Goal: Task Accomplishment & Management: Use online tool/utility

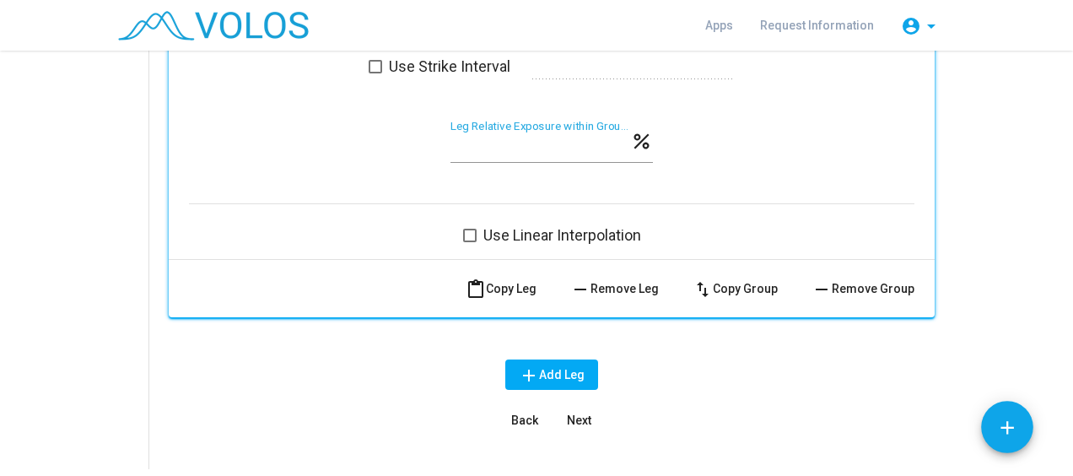
scroll to position [1584, 0]
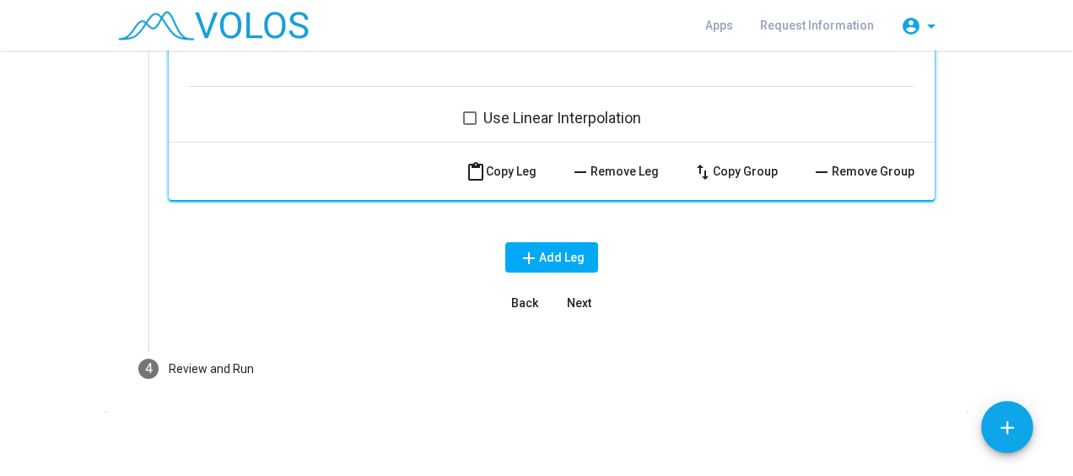
click at [573, 300] on span "Next" at bounding box center [579, 302] width 24 height 13
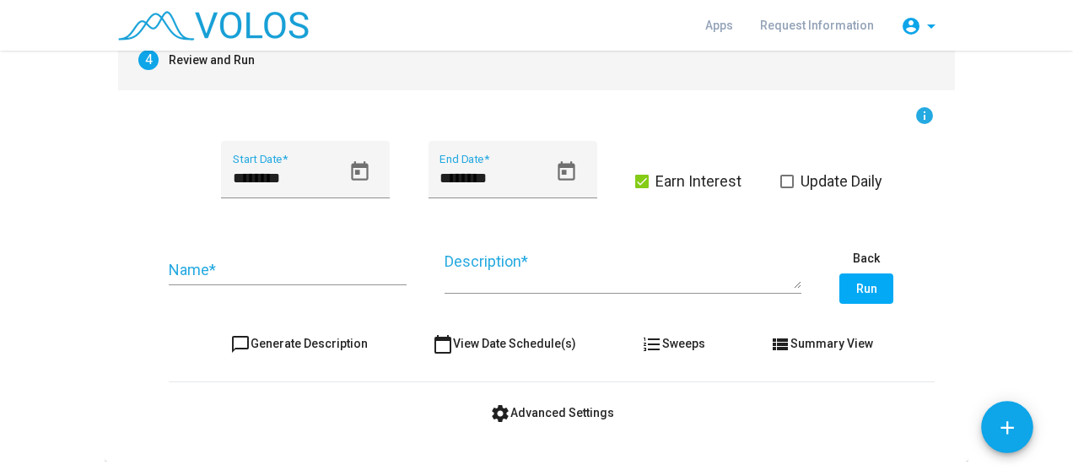
scroll to position [282, 0]
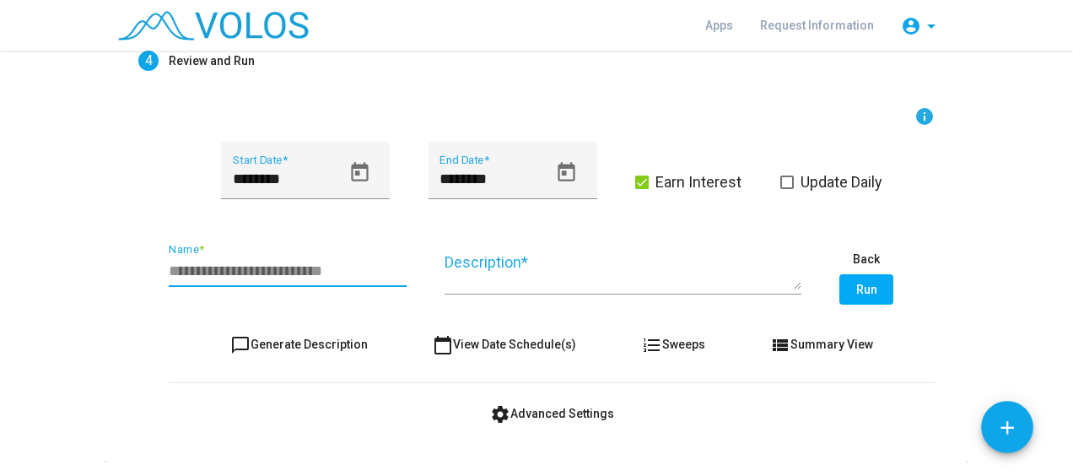
click at [233, 267] on input "Name *" at bounding box center [288, 270] width 238 height 17
type input "*"
type input "**********"
click at [333, 260] on div "**********" at bounding box center [288, 264] width 238 height 43
click at [317, 265] on input "**********" at bounding box center [288, 270] width 238 height 17
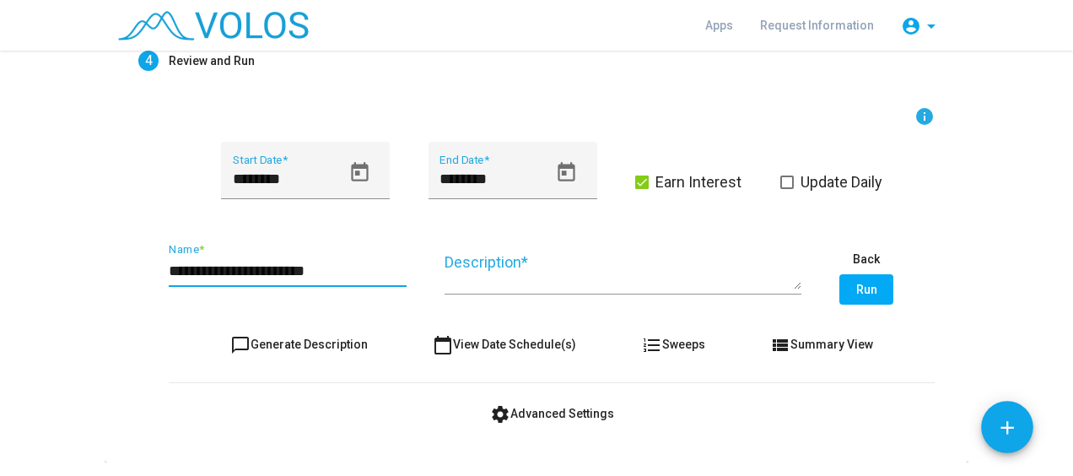
click at [317, 265] on input "**********" at bounding box center [288, 270] width 238 height 17
click at [496, 278] on textarea "Description *" at bounding box center [622, 271] width 357 height 38
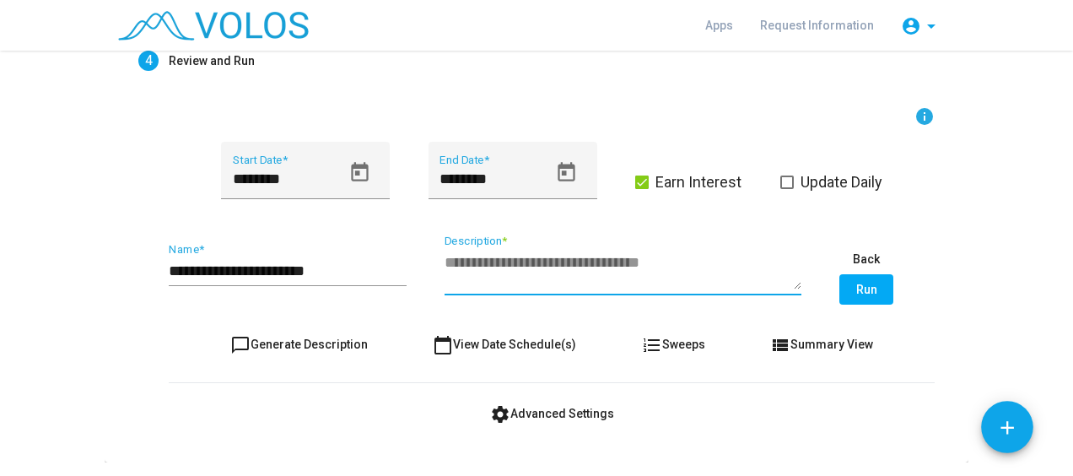
paste textarea "**********"
click at [647, 263] on textarea "**********" at bounding box center [622, 271] width 357 height 38
type textarea "**********"
click at [860, 294] on span "Run" at bounding box center [866, 288] width 21 height 13
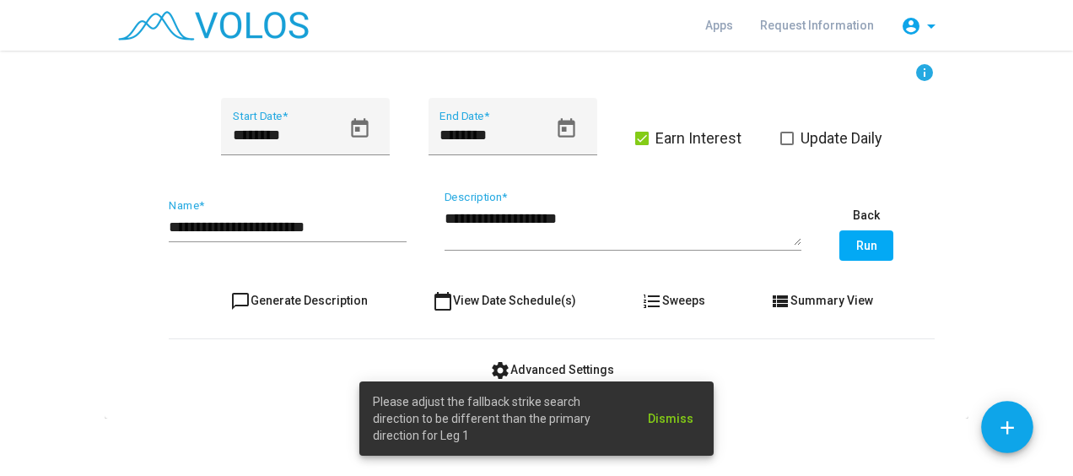
scroll to position [336, 0]
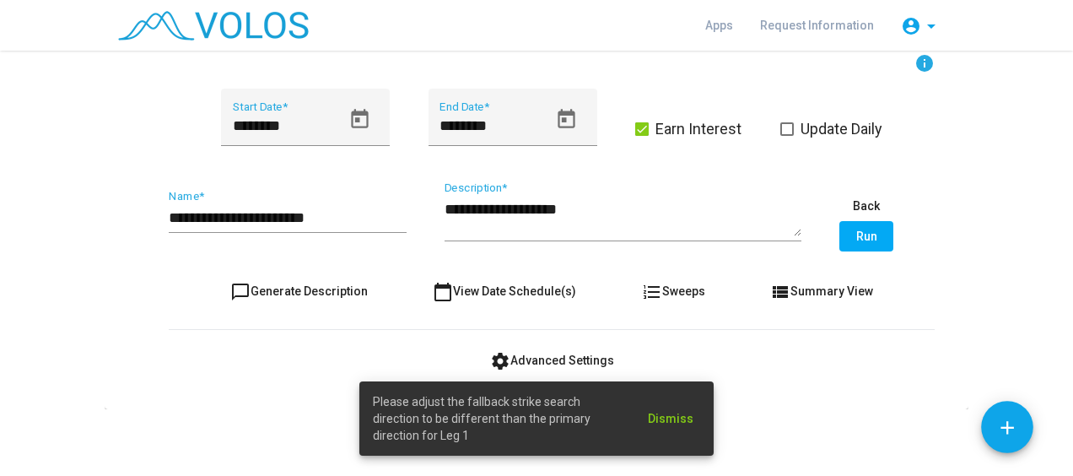
click at [563, 412] on span "Please adjust the fallback strike search direction to be different than the pri…" at bounding box center [500, 418] width 255 height 51
click at [987, 263] on as-strategy-engine-wrapper "**********" at bounding box center [536, 62] width 1073 height 694
click at [531, 358] on span "settings Advanced Settings" at bounding box center [552, 359] width 124 height 13
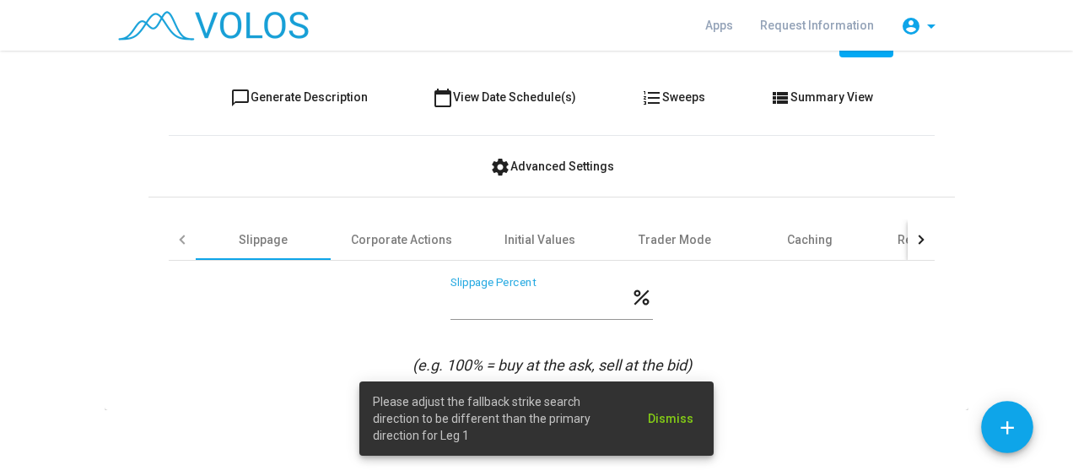
scroll to position [530, 0]
click at [269, 240] on div "Slippage" at bounding box center [263, 240] width 49 height 18
click at [673, 419] on span "Dismiss" at bounding box center [671, 418] width 46 height 13
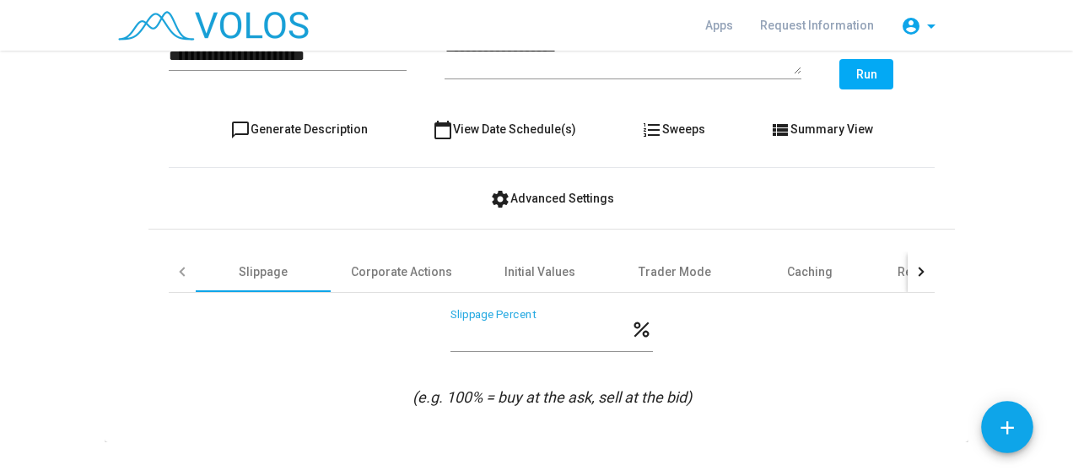
scroll to position [494, 0]
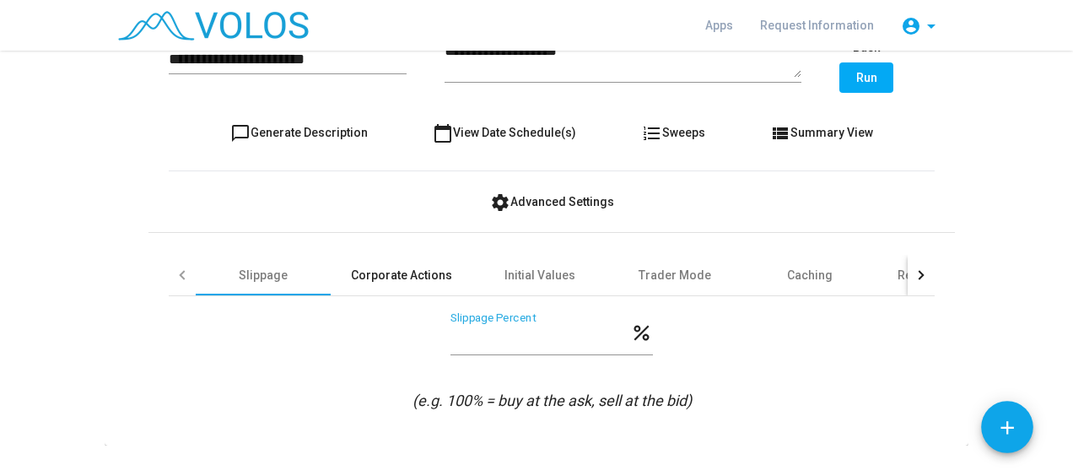
click at [399, 275] on div "Corporate Actions" at bounding box center [401, 275] width 101 height 18
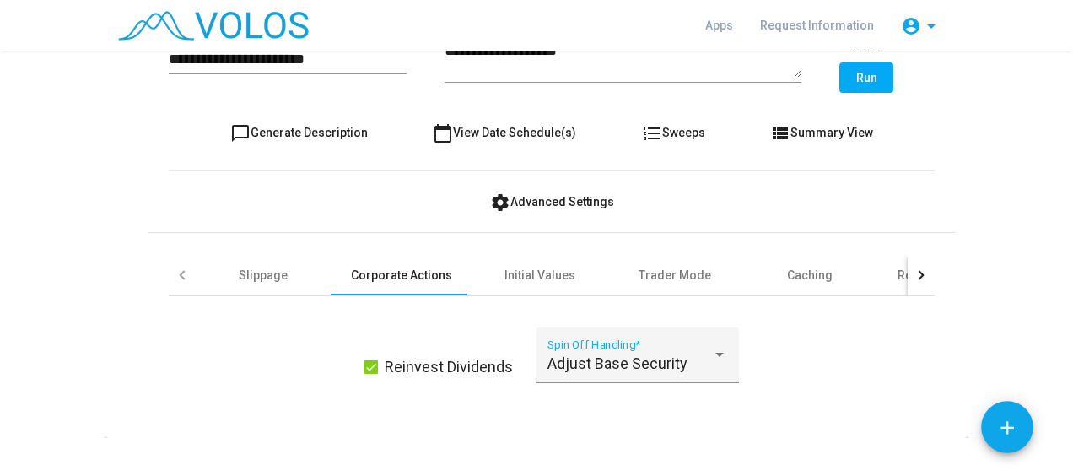
scroll to position [521, 0]
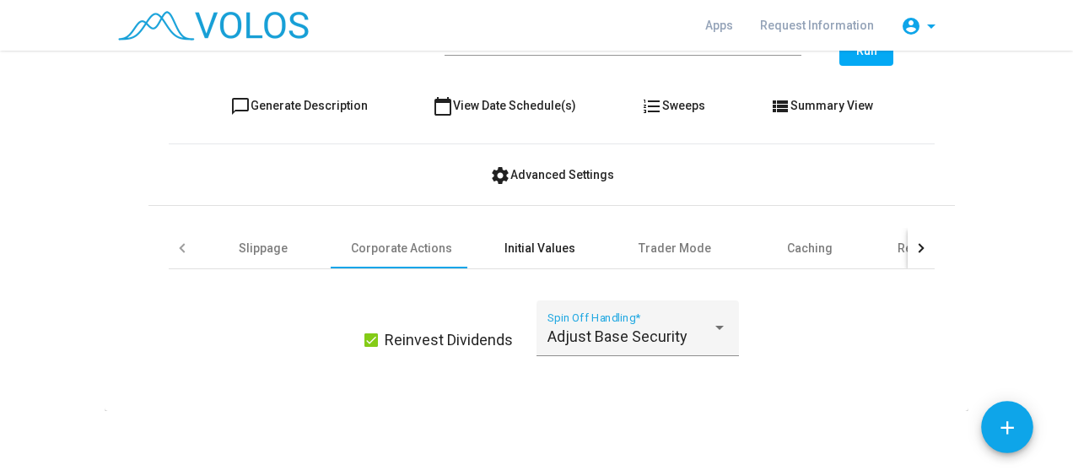
click at [538, 250] on div "Initial Values" at bounding box center [539, 248] width 71 height 18
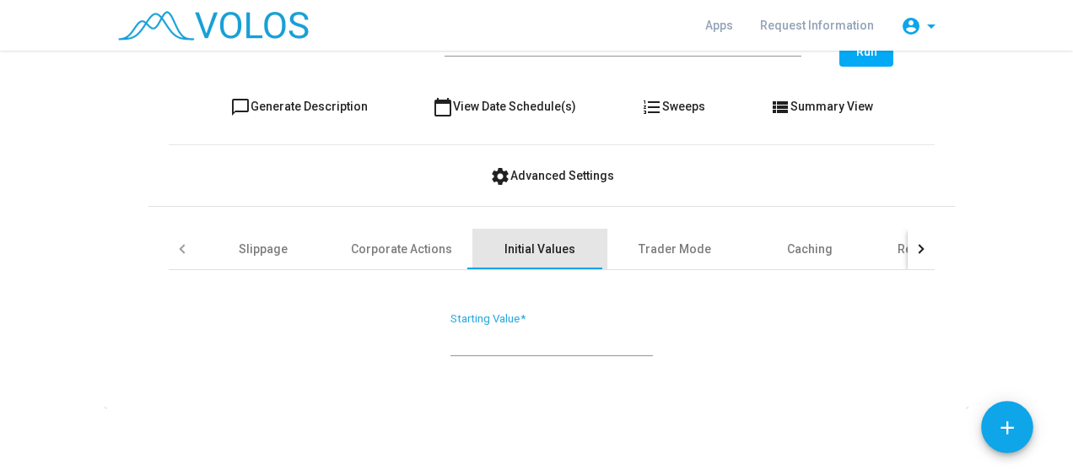
scroll to position [519, 0]
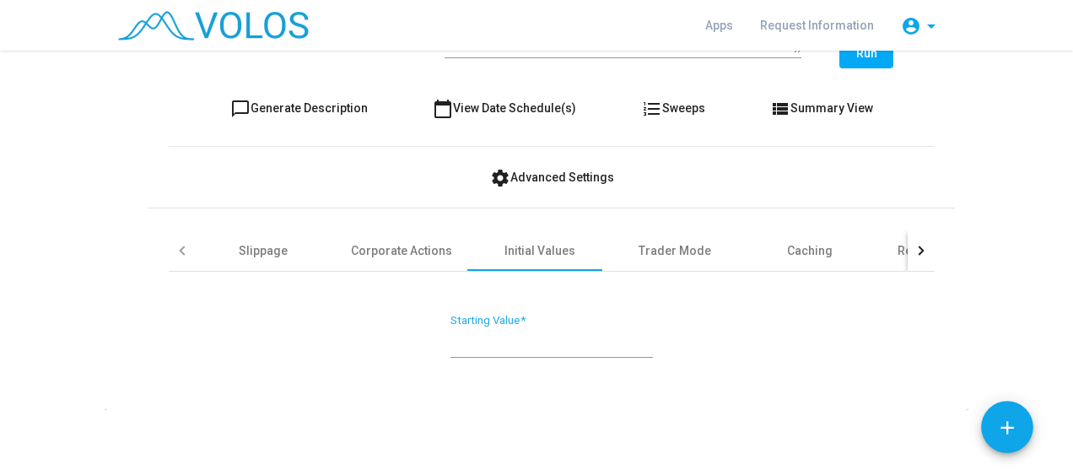
click at [525, 342] on input "***" at bounding box center [551, 341] width 202 height 17
type input "****"
click at [703, 342] on div "**** Starting Value *" at bounding box center [552, 332] width 766 height 89
click at [666, 239] on div "Trader Mode" at bounding box center [674, 250] width 135 height 40
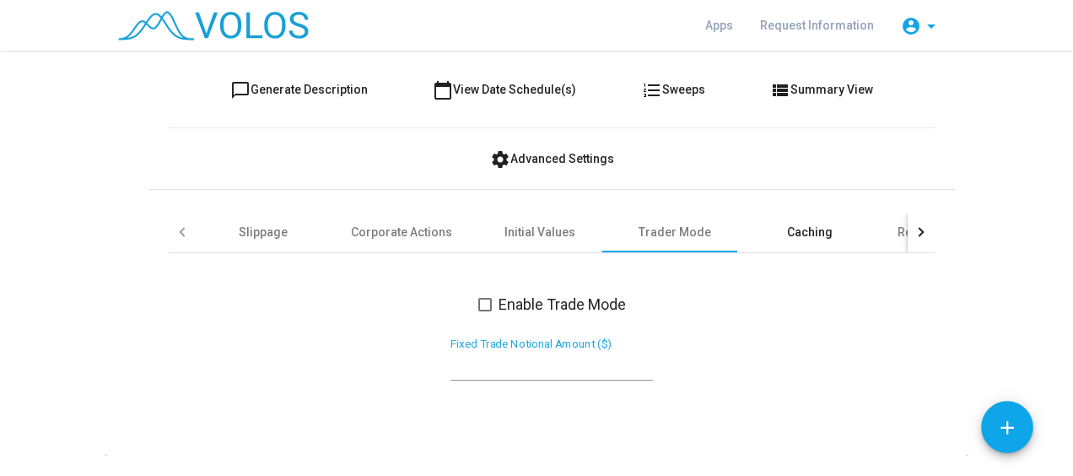
click at [788, 226] on div "Caching" at bounding box center [810, 232] width 46 height 18
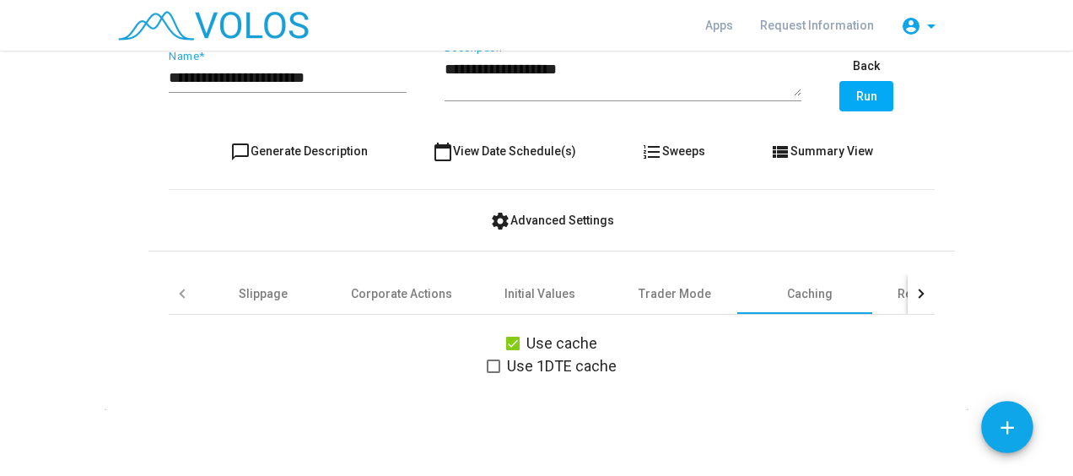
click at [917, 293] on div at bounding box center [918, 293] width 9 height 9
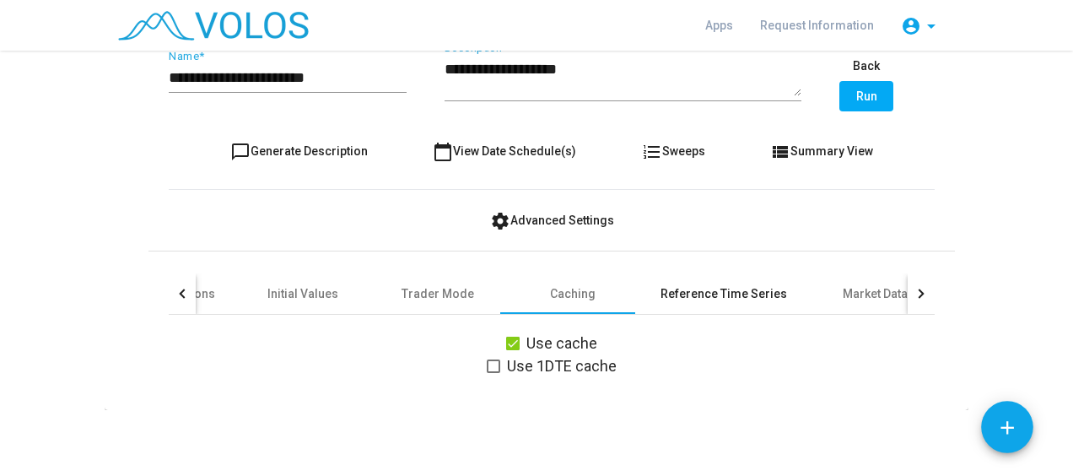
click at [727, 288] on div "Reference Time Series" at bounding box center [723, 294] width 126 height 18
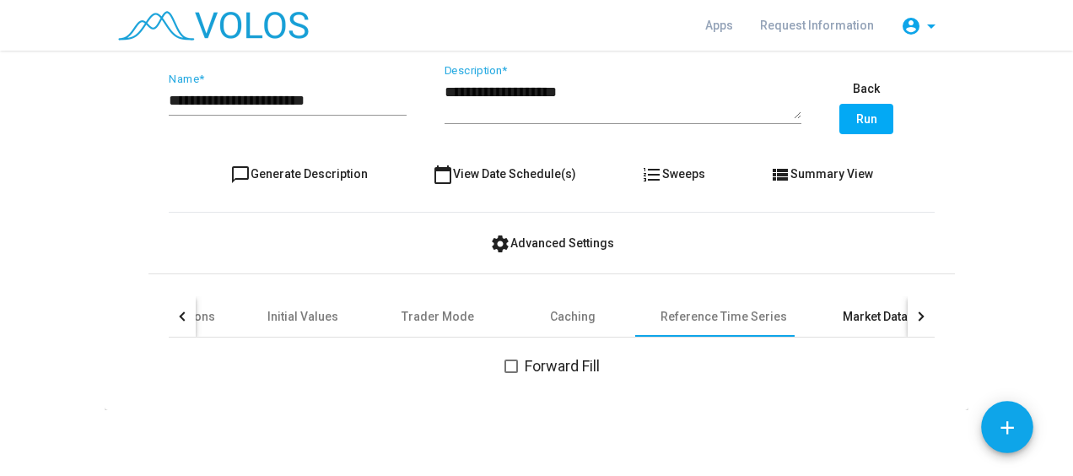
click at [855, 305] on div "Market Data" at bounding box center [874, 316] width 135 height 40
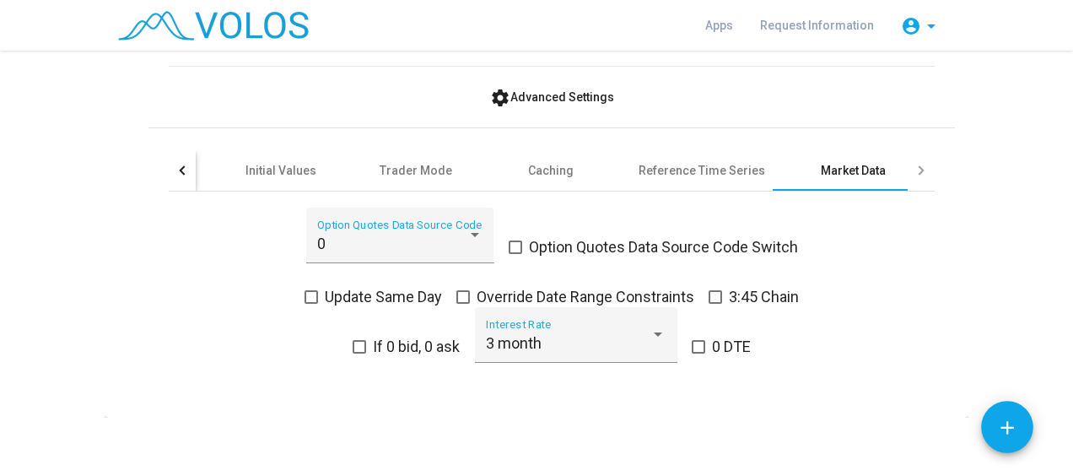
scroll to position [605, 0]
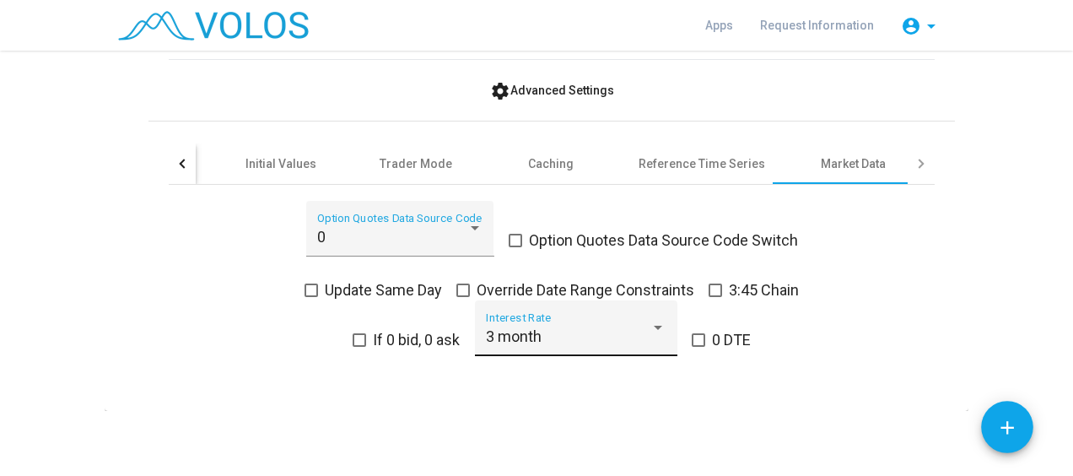
click at [573, 353] on div "3 month Interest Rate" at bounding box center [576, 333] width 180 height 45
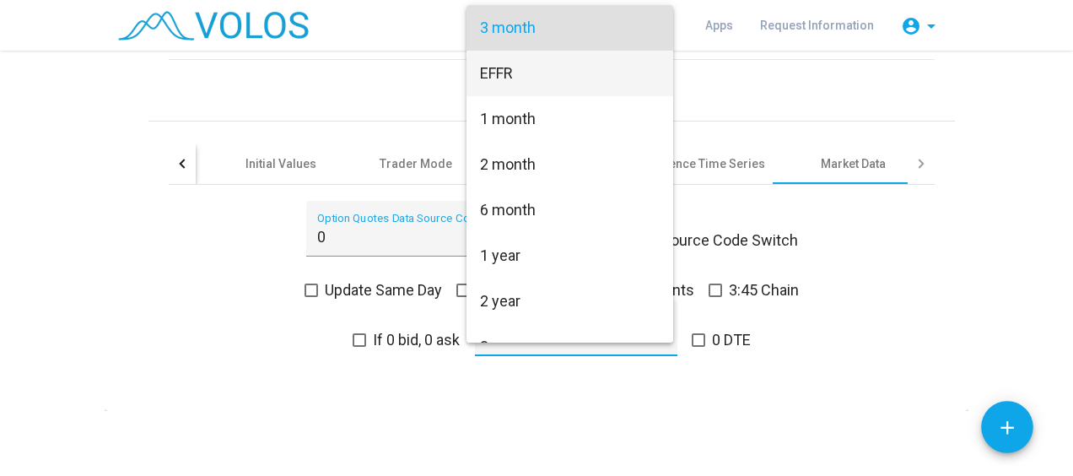
click at [512, 76] on span "EFFR" at bounding box center [570, 74] width 180 height 46
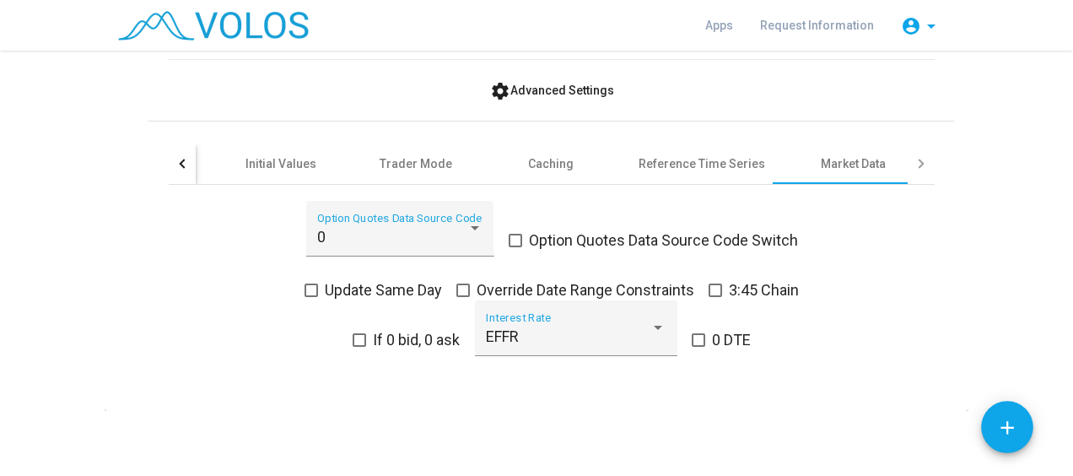
click at [197, 321] on div "0 Option Quotes Data Source Code Option Quotes Data Source Code Switch Update S…" at bounding box center [552, 289] width 766 height 176
click at [268, 314] on div "0 Option Quotes Data Source Code Option Quotes Data Source Code Switch Update S…" at bounding box center [552, 289] width 766 height 176
click at [356, 333] on span at bounding box center [358, 339] width 13 height 13
click at [352, 336] on span at bounding box center [358, 339] width 13 height 13
click at [919, 164] on div at bounding box center [920, 163] width 27 height 40
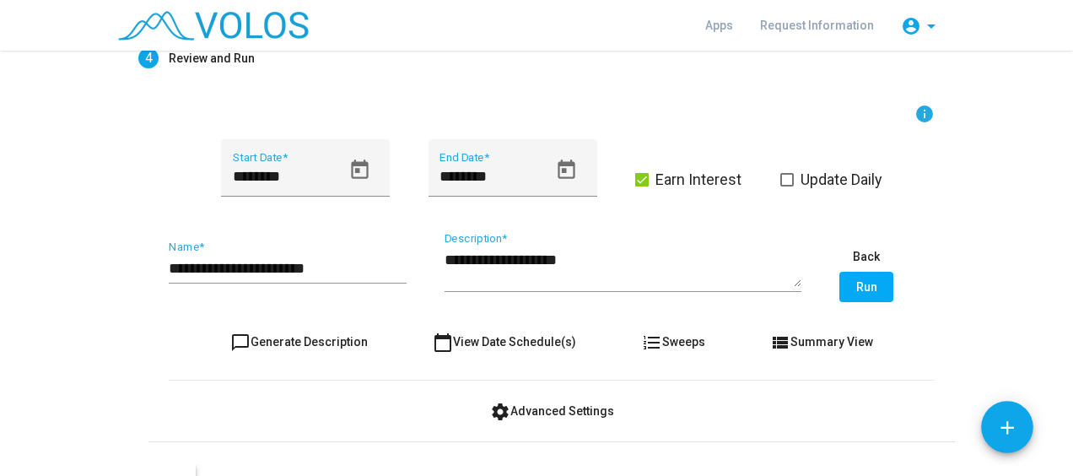
scroll to position [282, 0]
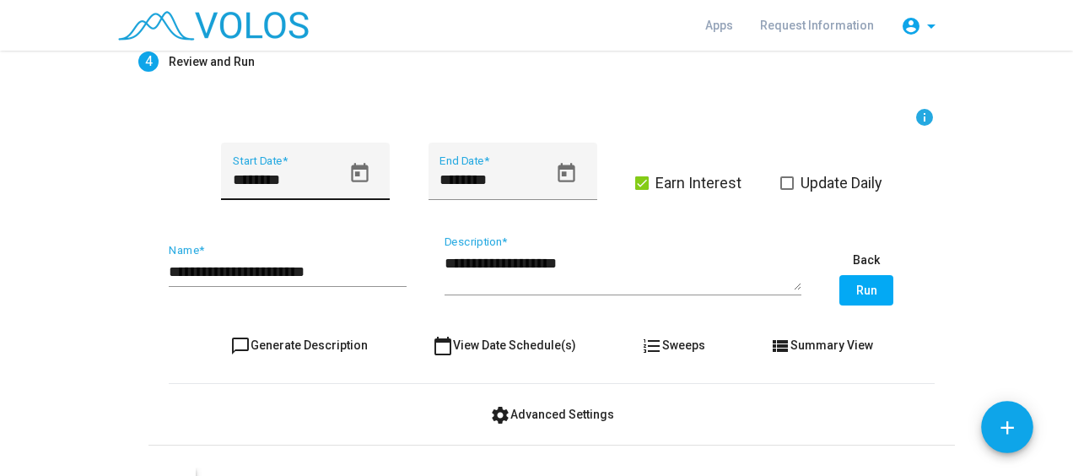
click at [233, 177] on input "********" at bounding box center [287, 179] width 108 height 17
click at [300, 174] on input "*********" at bounding box center [287, 179] width 108 height 17
type input "*********"
click at [148, 154] on div "**********" at bounding box center [551, 413] width 806 height 613
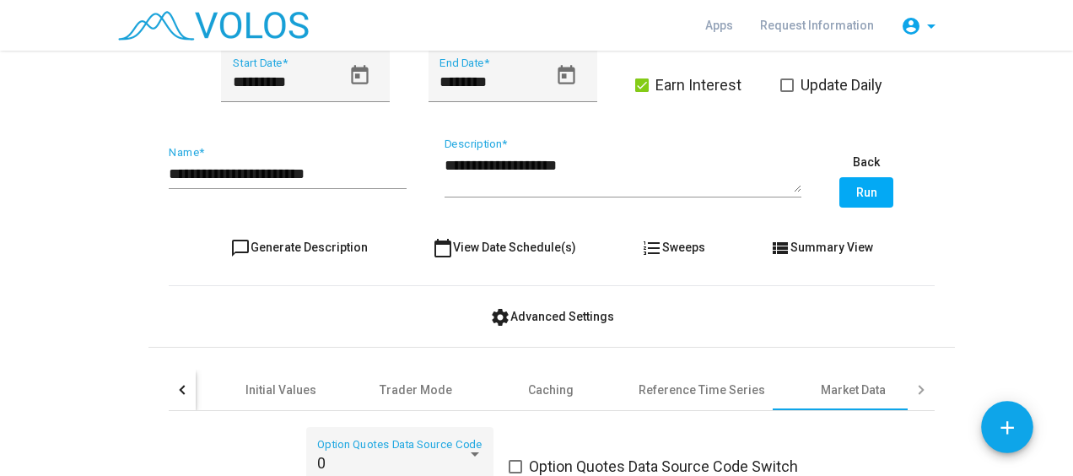
scroll to position [378, 0]
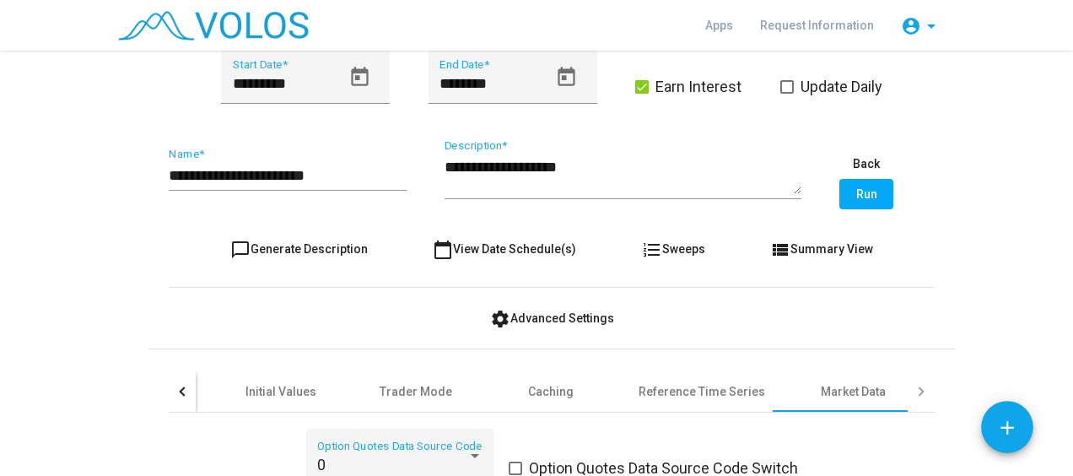
click at [869, 193] on span "Run" at bounding box center [866, 193] width 21 height 13
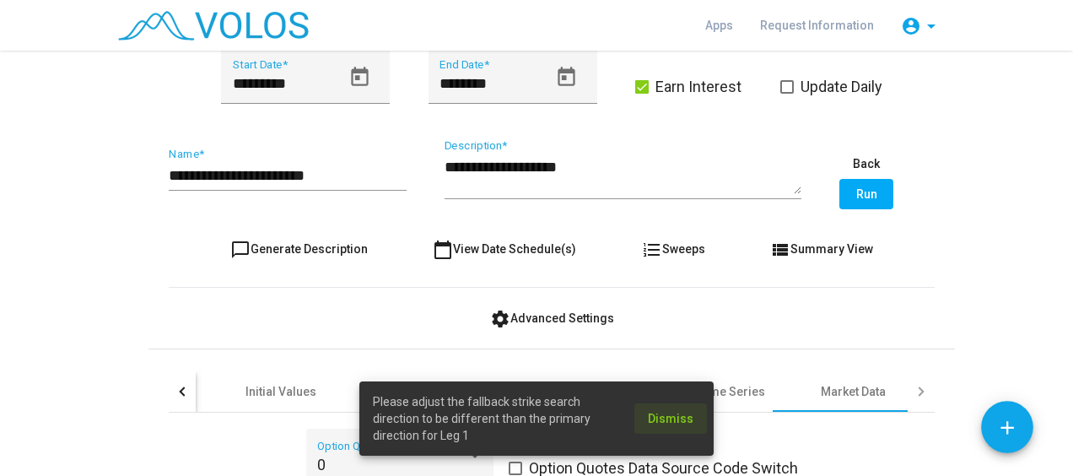
click at [675, 410] on button "Dismiss" at bounding box center [670, 418] width 73 height 30
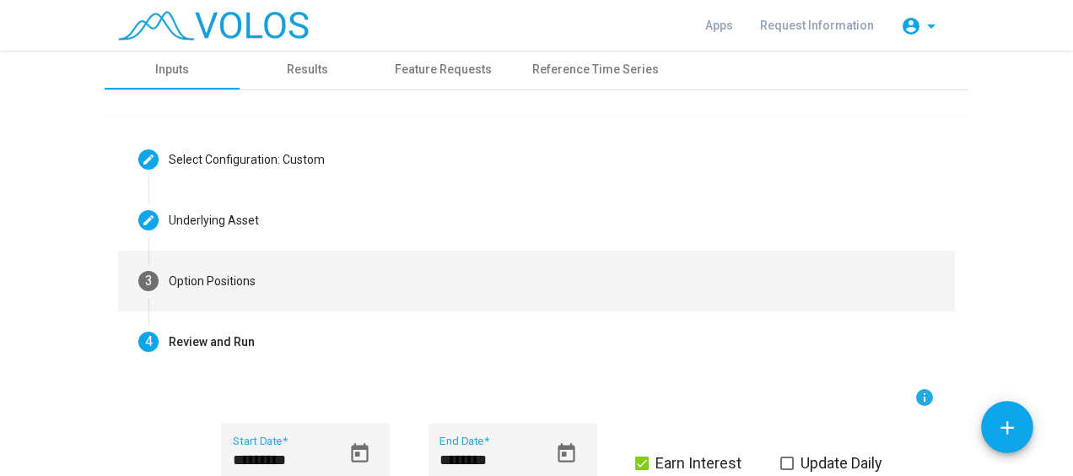
scroll to position [0, 0]
click at [216, 287] on div "Option Positions" at bounding box center [212, 283] width 87 height 18
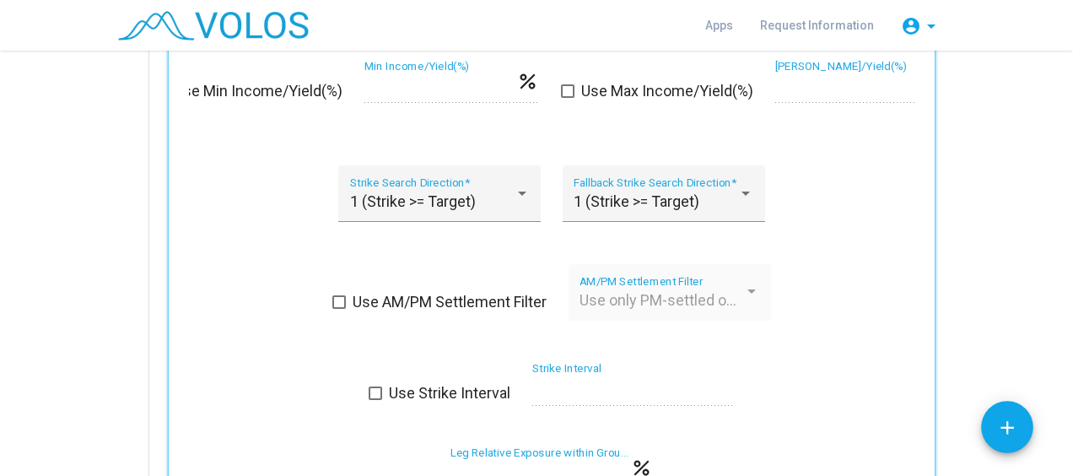
scroll to position [1143, 0]
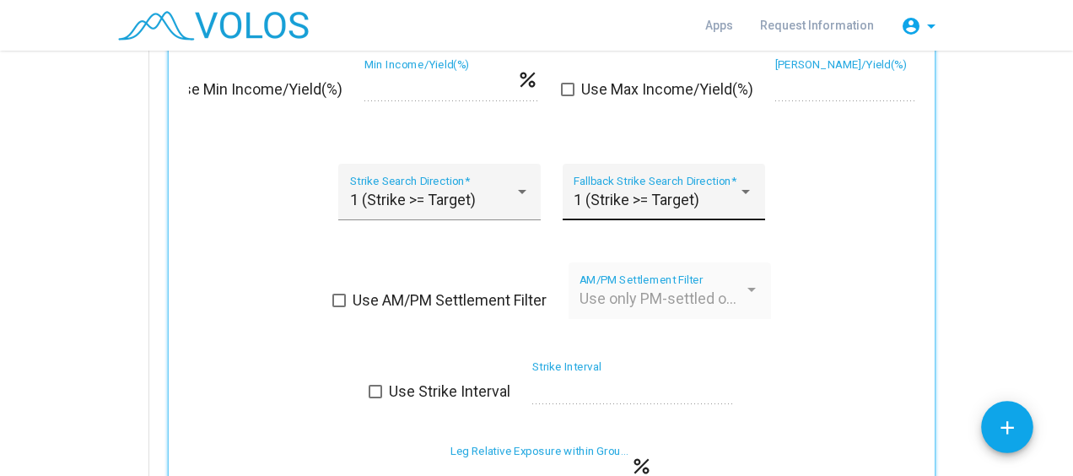
click at [698, 201] on div "1 (Strike >= Target)" at bounding box center [655, 199] width 164 height 17
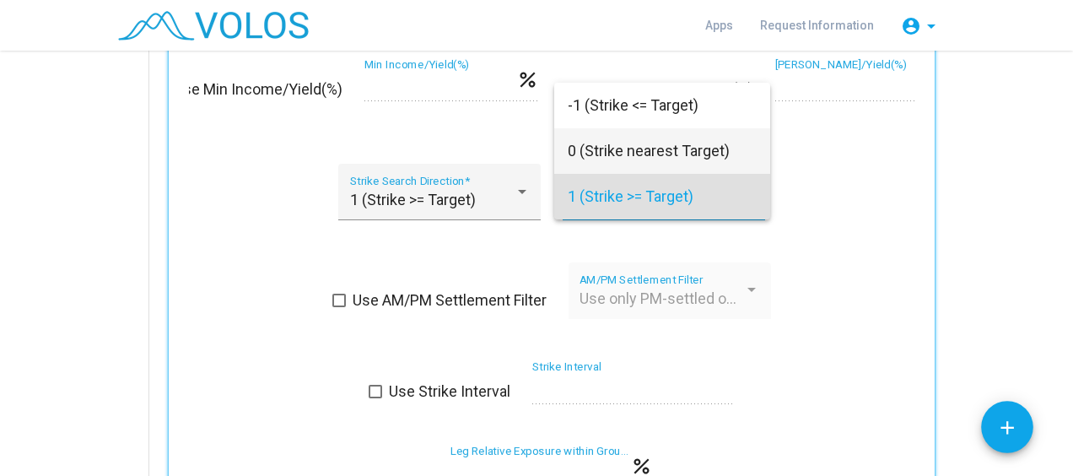
click at [692, 154] on span "0 (Strike nearest Target)" at bounding box center [662, 151] width 189 height 46
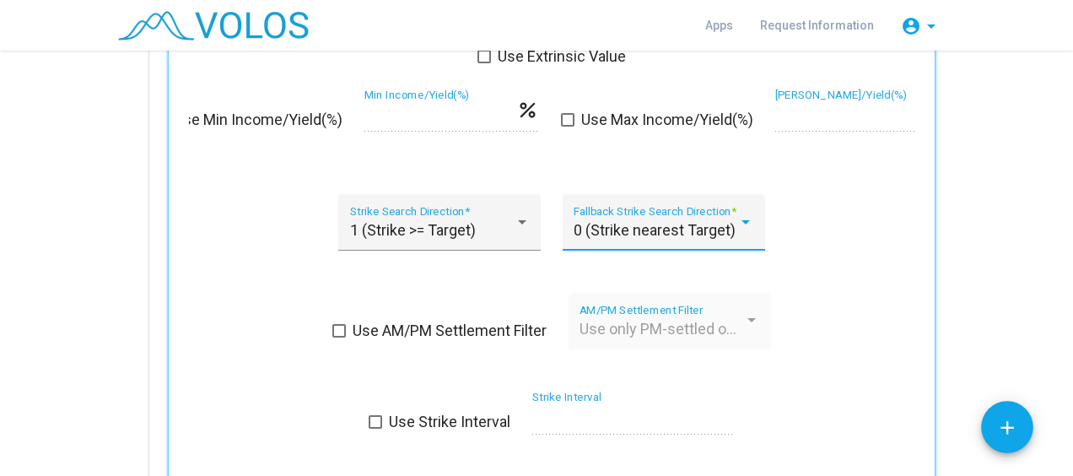
scroll to position [1584, 0]
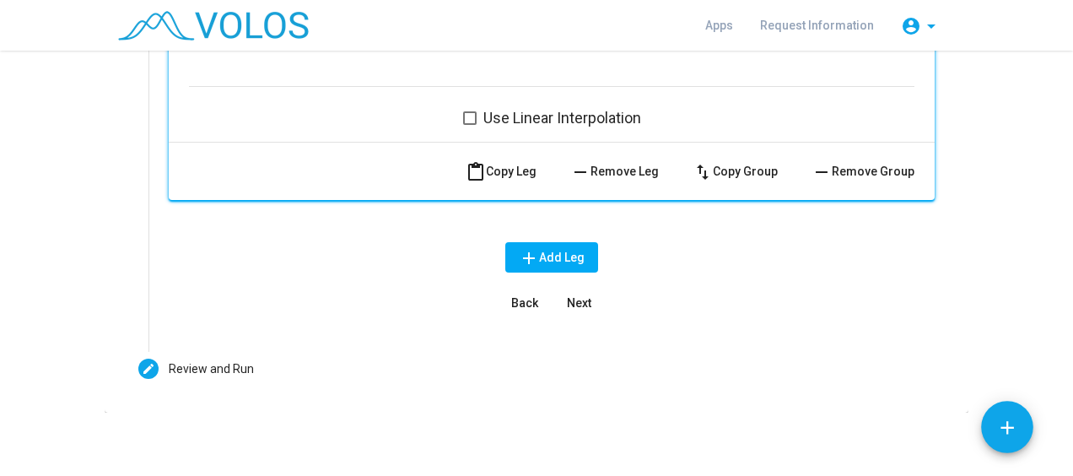
click at [567, 302] on span "Next" at bounding box center [579, 302] width 24 height 13
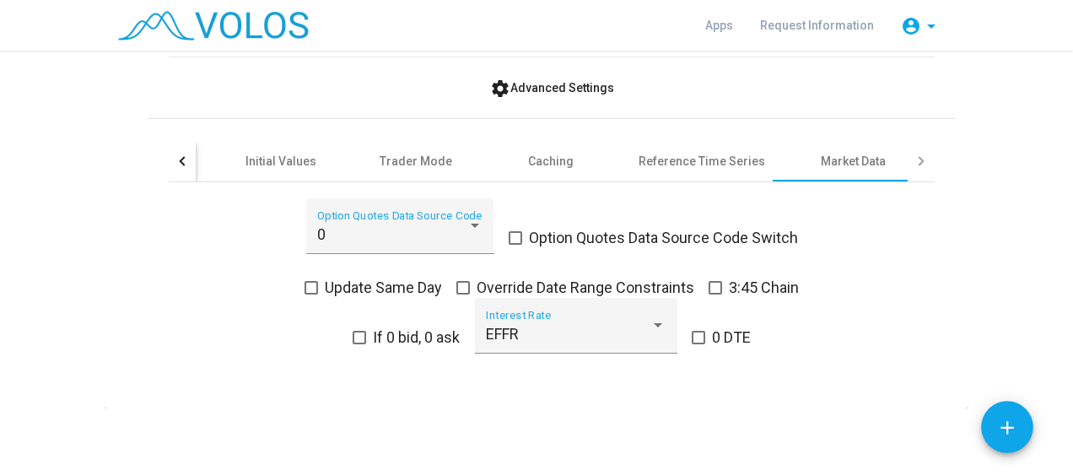
scroll to position [605, 0]
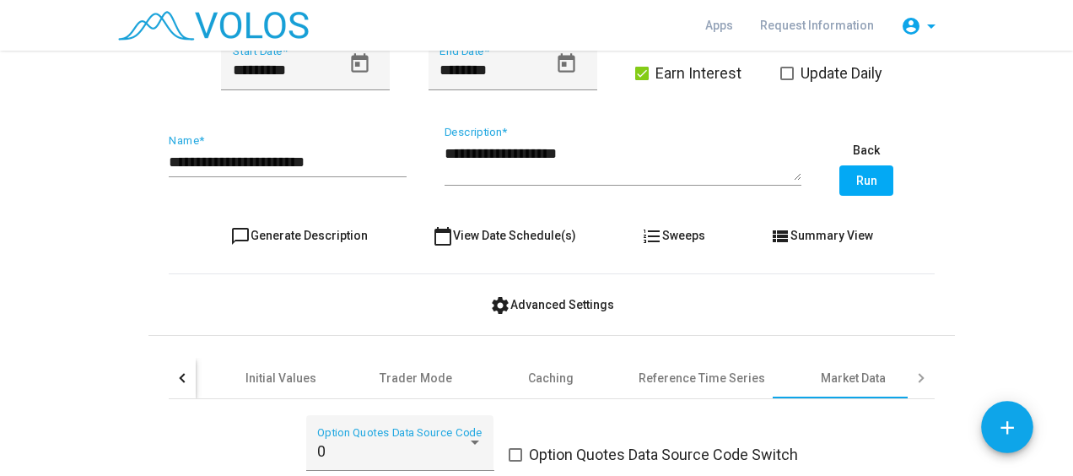
click at [868, 168] on button "Run" at bounding box center [866, 180] width 54 height 30
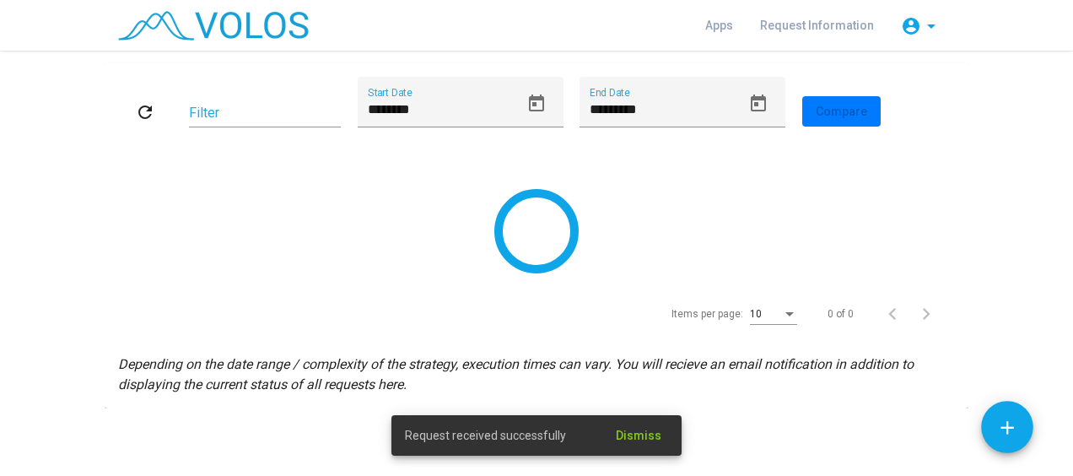
scroll to position [0, 0]
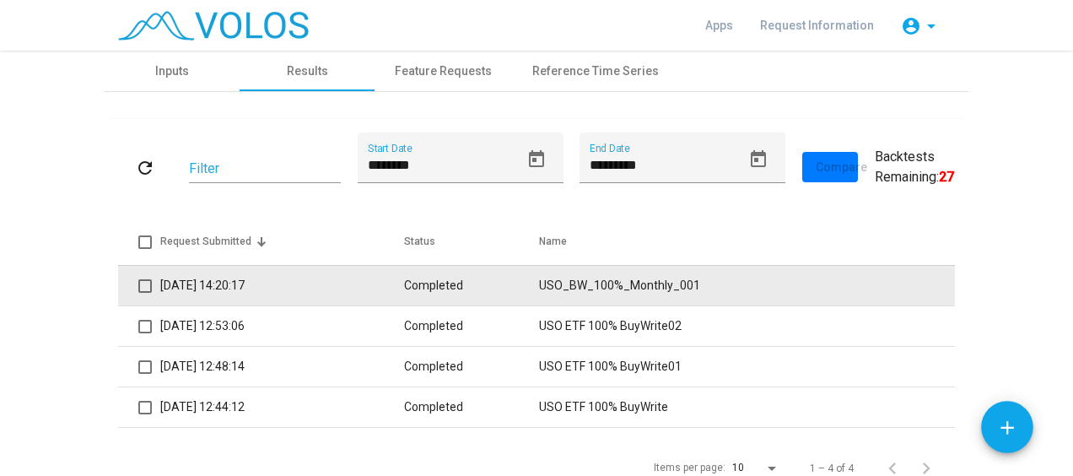
click at [420, 285] on td "Completed" at bounding box center [472, 285] width 136 height 40
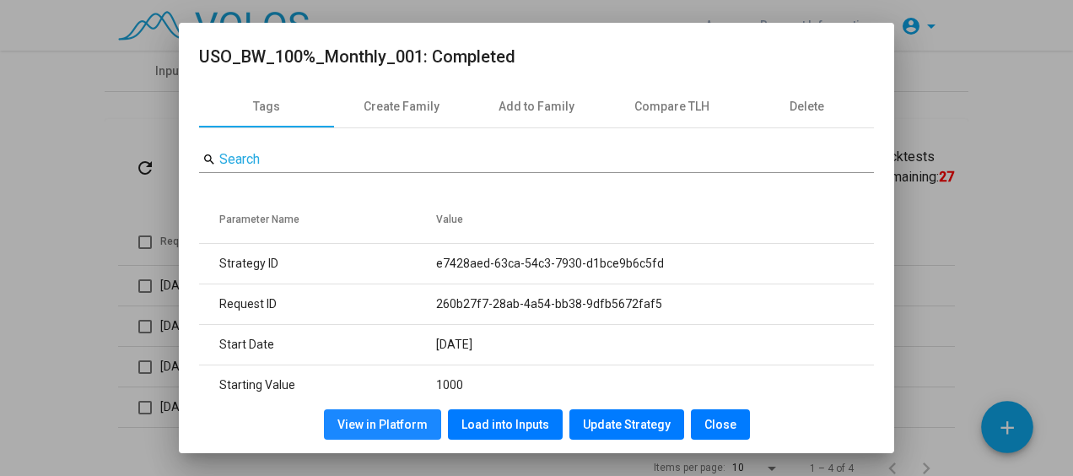
click at [397, 420] on span "View in Platform" at bounding box center [382, 423] width 90 height 13
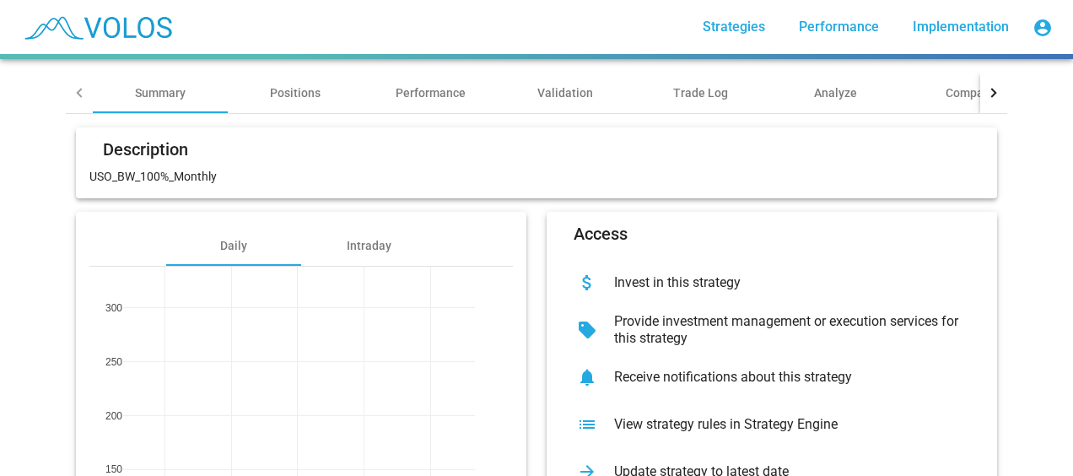
scroll to position [132, 0]
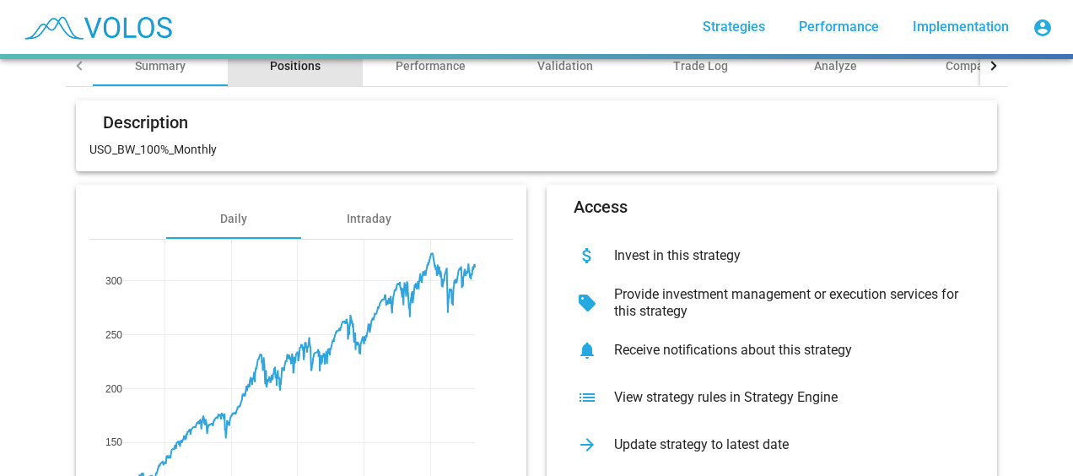
click at [303, 75] on div "Positions" at bounding box center [295, 66] width 135 height 40
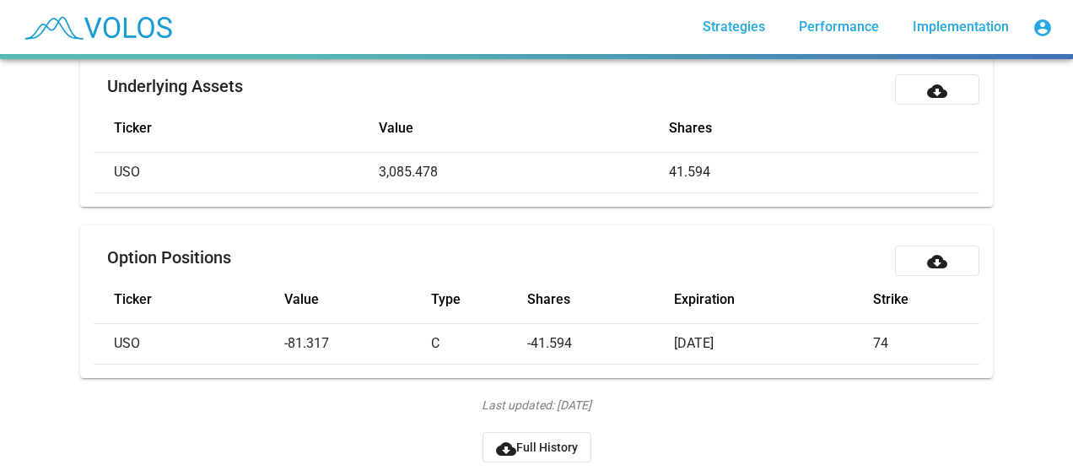
scroll to position [207, 0]
click at [929, 251] on mat-icon "cloud_download" at bounding box center [937, 261] width 20 height 20
click at [1030, 143] on div "USO_BW_100%_Monthly_001 star_border 312.509 [DATE] Summary Positions Performanc…" at bounding box center [536, 267] width 1073 height 417
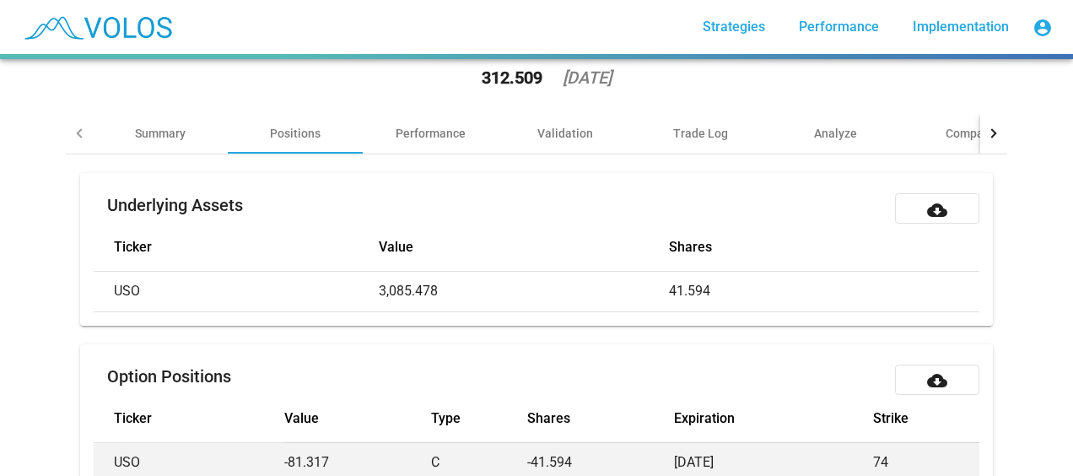
scroll to position [0, 0]
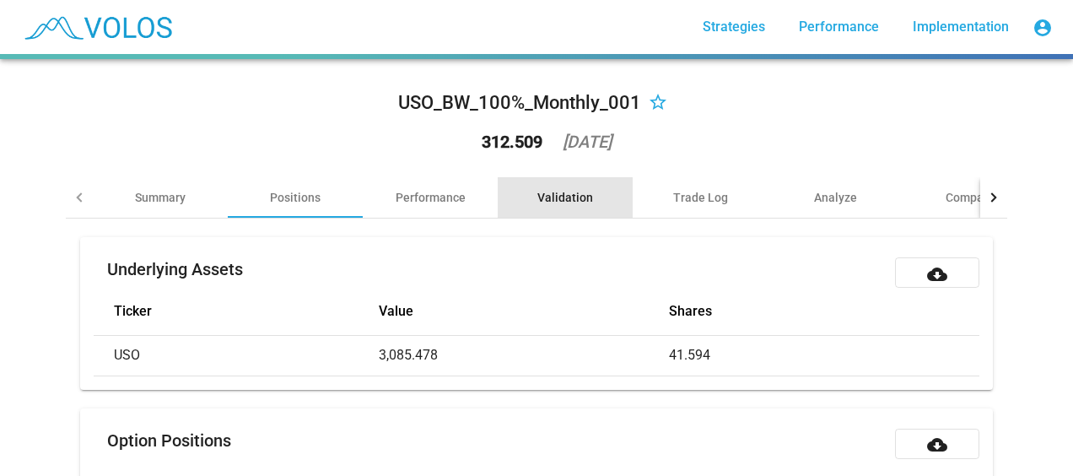
click at [561, 196] on div "Validation" at bounding box center [565, 197] width 56 height 17
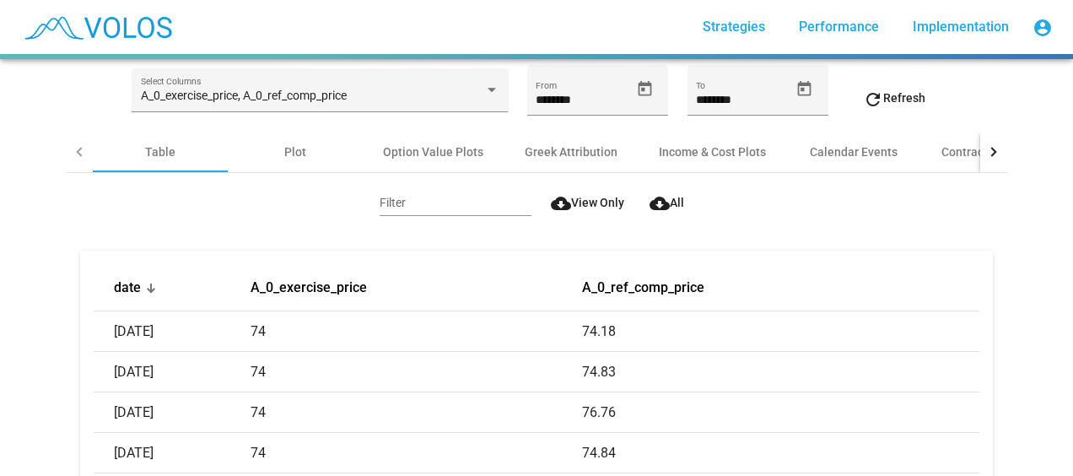
scroll to position [180, 0]
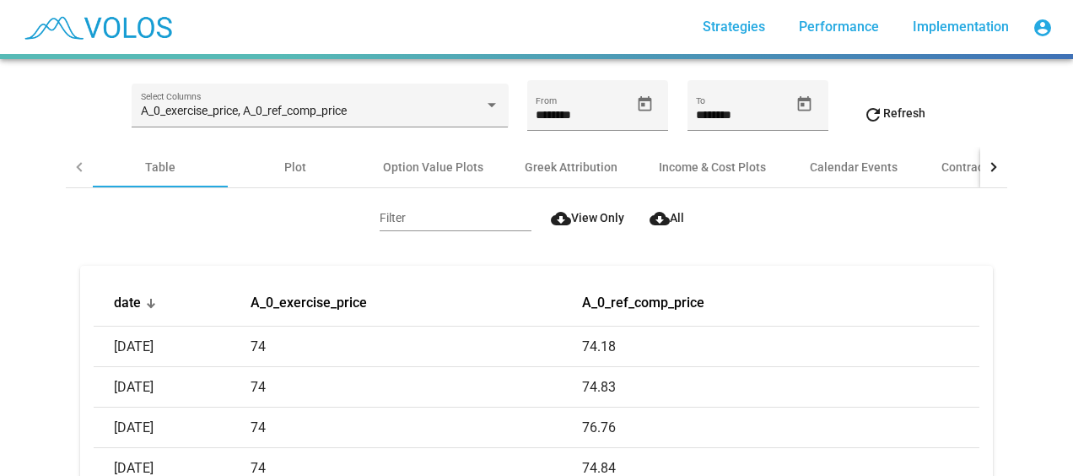
scroll to position [164, 0]
click at [410, 222] on input "Filter" at bounding box center [455, 219] width 152 height 13
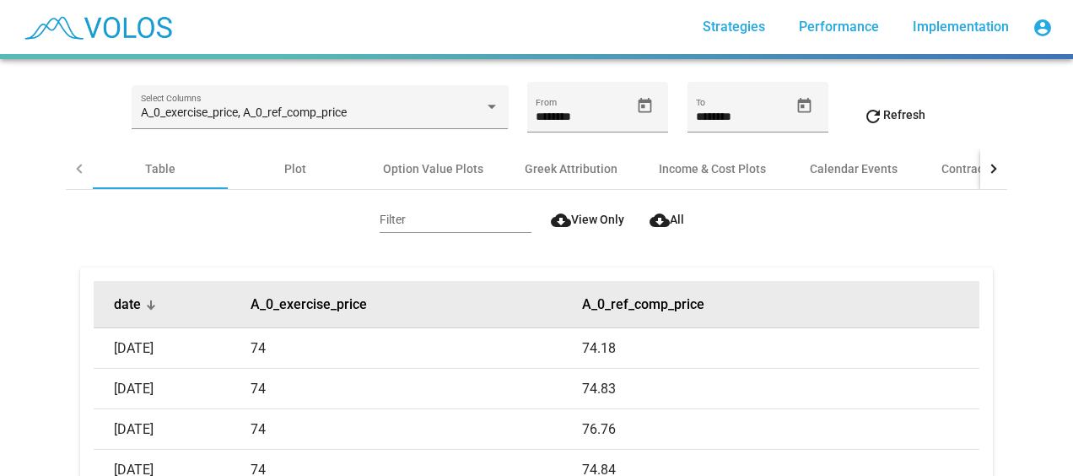
click at [135, 303] on div "date" at bounding box center [182, 304] width 137 height 17
click at [147, 302] on div at bounding box center [149, 304] width 5 height 5
click at [120, 298] on button "date" at bounding box center [127, 304] width 27 height 17
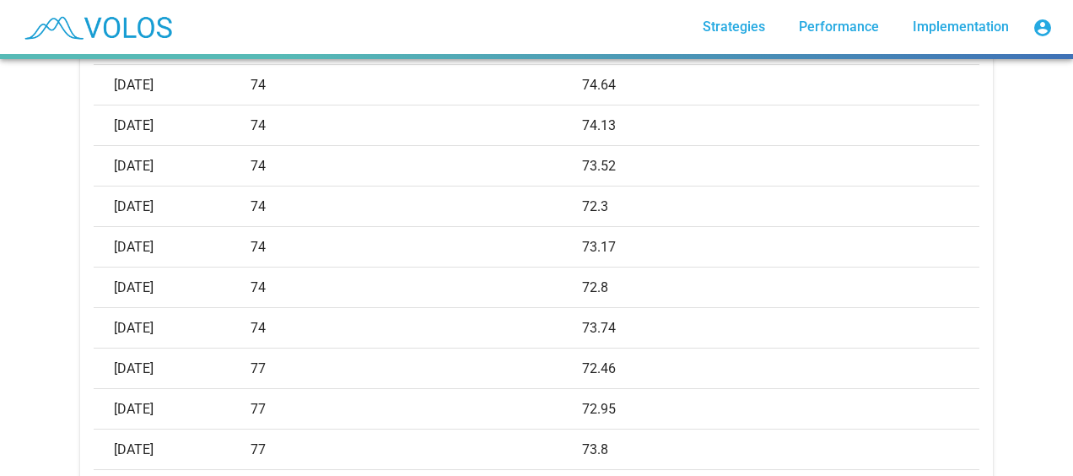
scroll to position [754, 0]
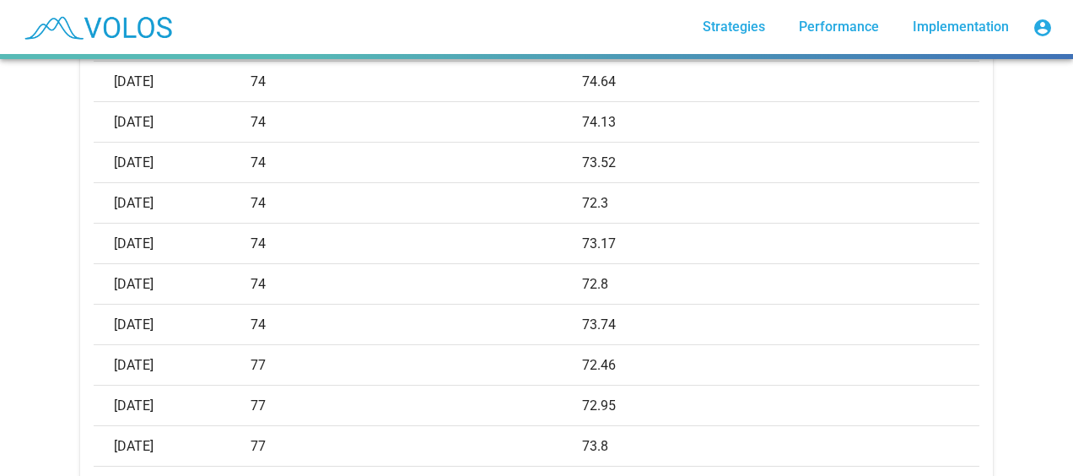
click at [34, 305] on div "USO_BW_100%_Monthly_001 star_border 312.509 [DATE] Summary Positions Performanc…" at bounding box center [536, 267] width 1073 height 417
click at [10, 312] on div "USO_BW_100%_Monthly_001 star_border 312.509 [DATE] Summary Positions Performanc…" at bounding box center [536, 267] width 1073 height 417
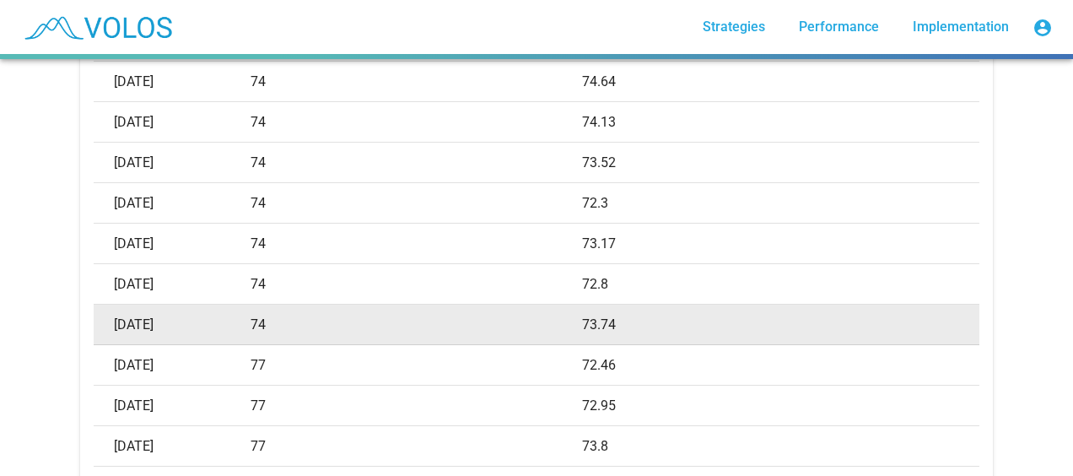
scroll to position [744, 0]
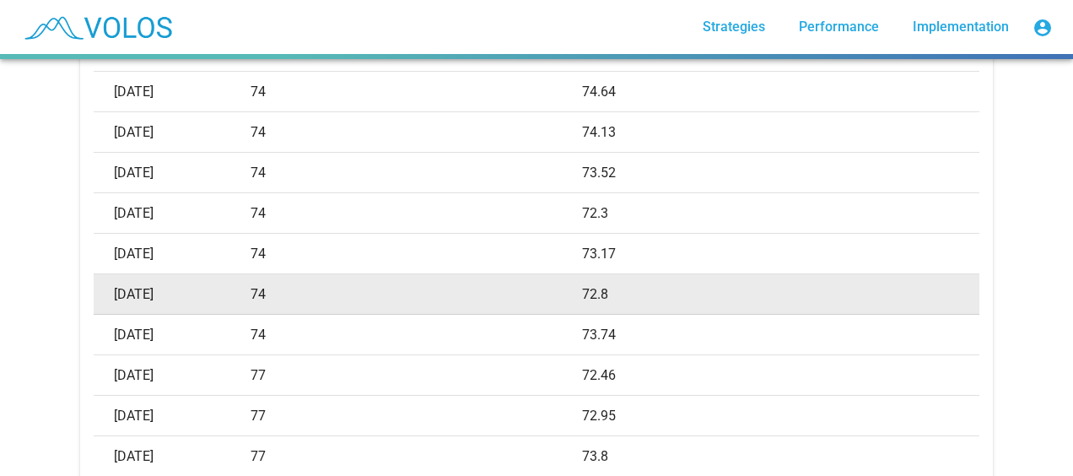
drag, startPoint x: 179, startPoint y: 293, endPoint x: 93, endPoint y: 292, distance: 86.0
click at [94, 292] on td "[DATE]" at bounding box center [172, 294] width 157 height 40
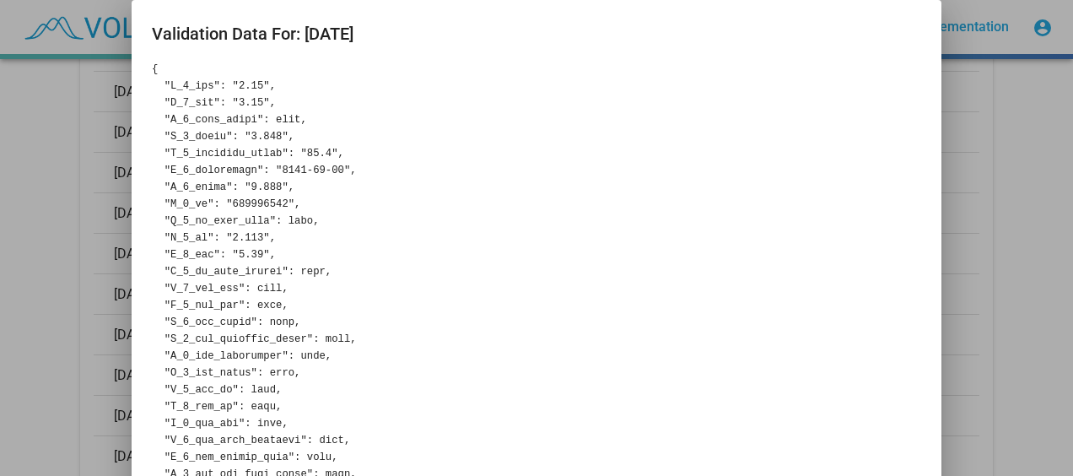
copy td "[DATE]"
click at [19, 301] on div at bounding box center [536, 238] width 1073 height 476
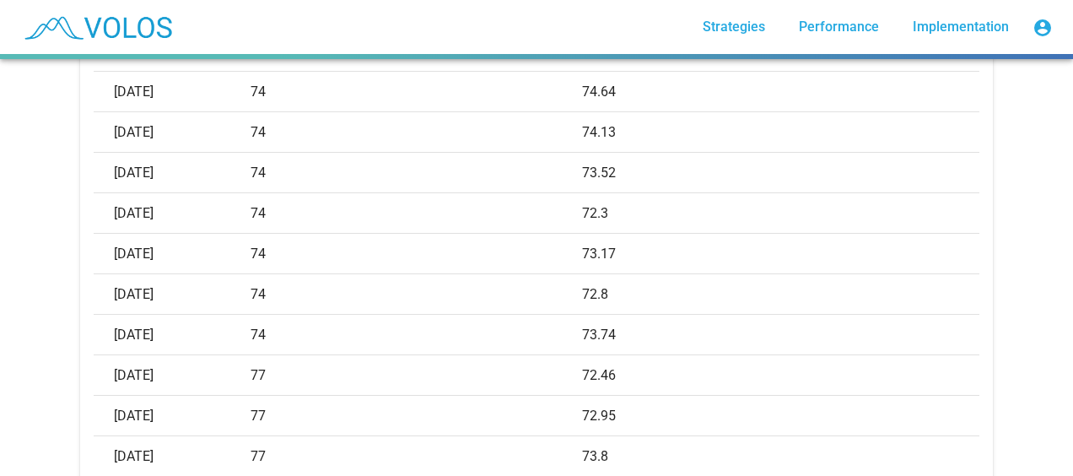
drag, startPoint x: 179, startPoint y: 294, endPoint x: 86, endPoint y: 293, distance: 92.8
copy table "date A_0_exercise_price A_0_ref_comp_price [DATE] 74 74.18 [DATE] 74 74.83 [DAT…"
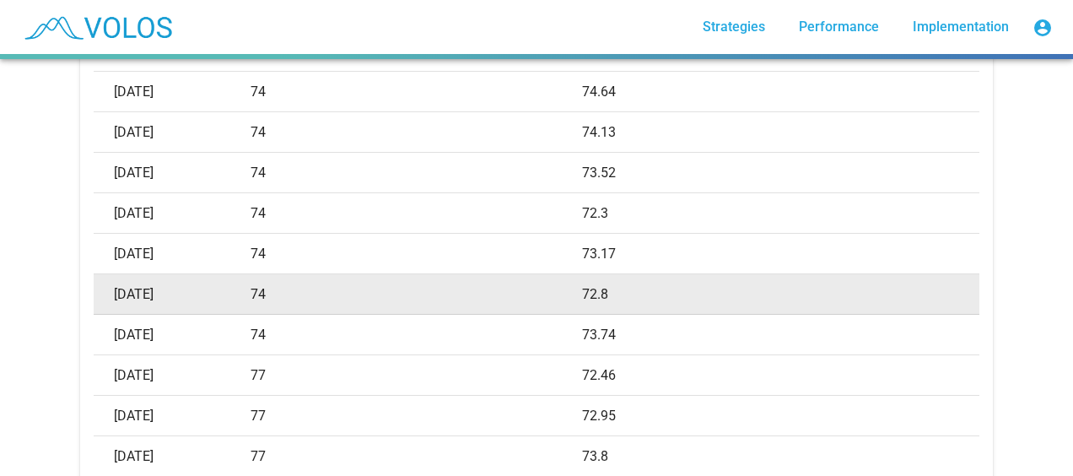
click at [162, 295] on td "[DATE]" at bounding box center [172, 294] width 157 height 40
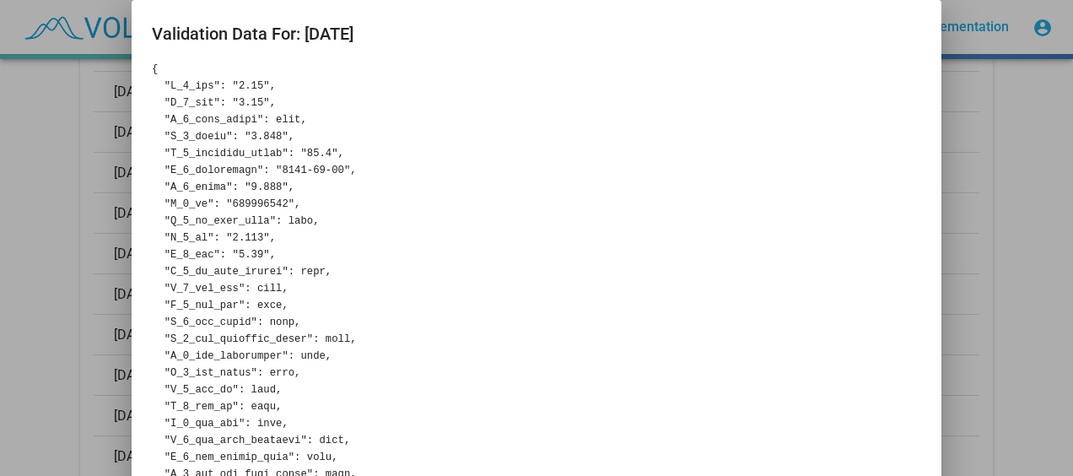
click at [42, 312] on div at bounding box center [536, 238] width 1073 height 476
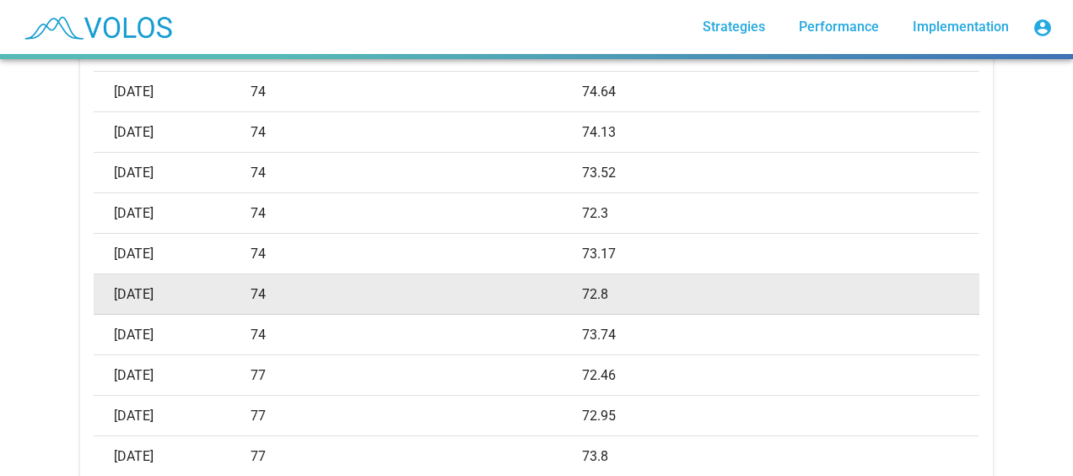
drag, startPoint x: 181, startPoint y: 292, endPoint x: 101, endPoint y: 295, distance: 80.2
click at [101, 295] on td "[DATE]" at bounding box center [172, 294] width 157 height 40
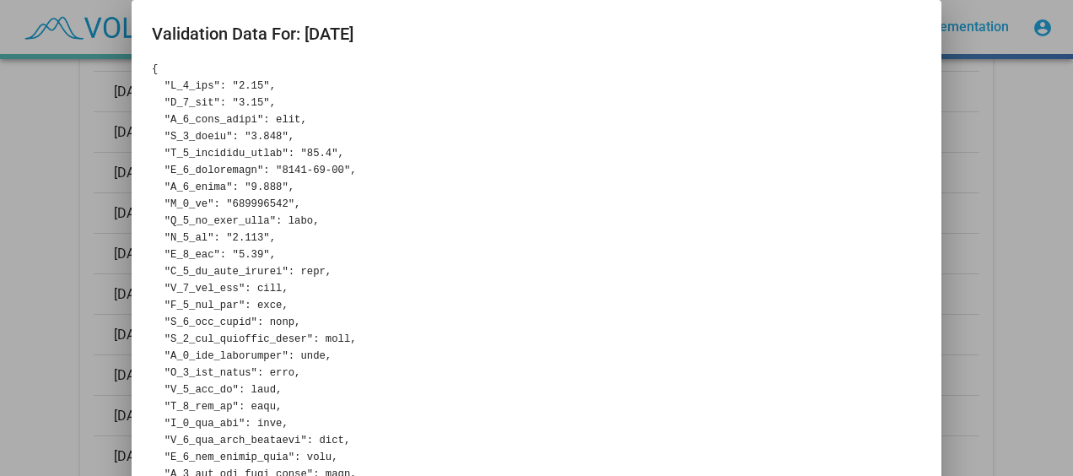
drag, startPoint x: 101, startPoint y: 295, endPoint x: 61, endPoint y: 303, distance: 41.2
click at [61, 303] on div at bounding box center [536, 238] width 1073 height 476
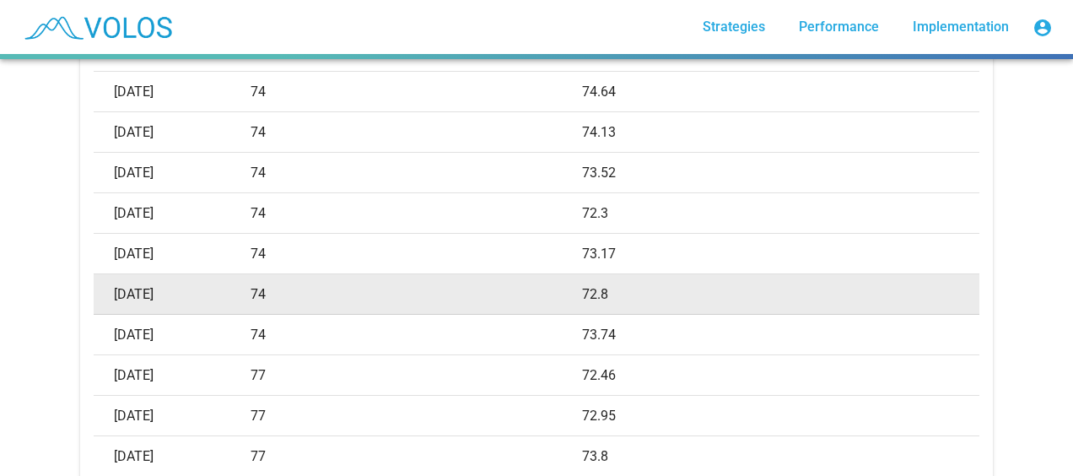
drag, startPoint x: 180, startPoint y: 295, endPoint x: 108, endPoint y: 293, distance: 71.7
click at [108, 293] on td "[DATE]" at bounding box center [172, 294] width 157 height 40
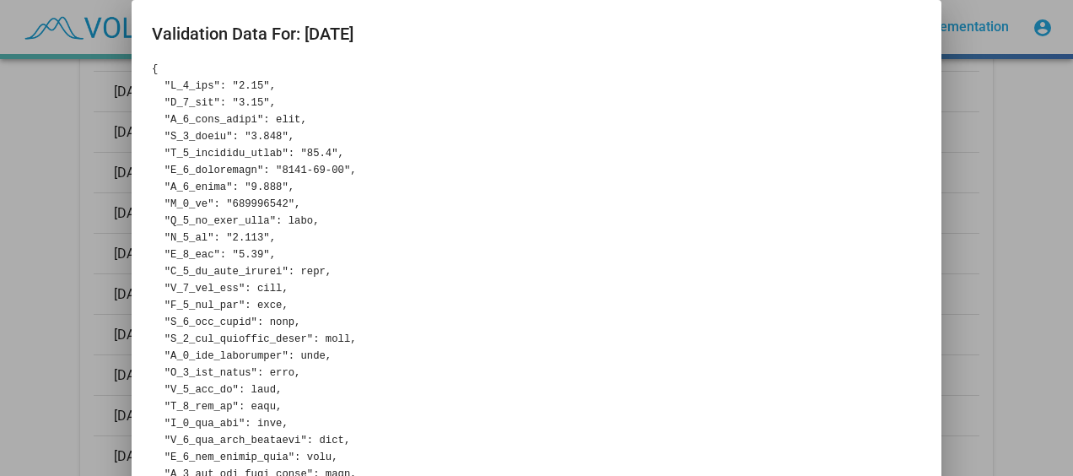
copy td "[DATE]"
click at [35, 290] on div at bounding box center [536, 238] width 1073 height 476
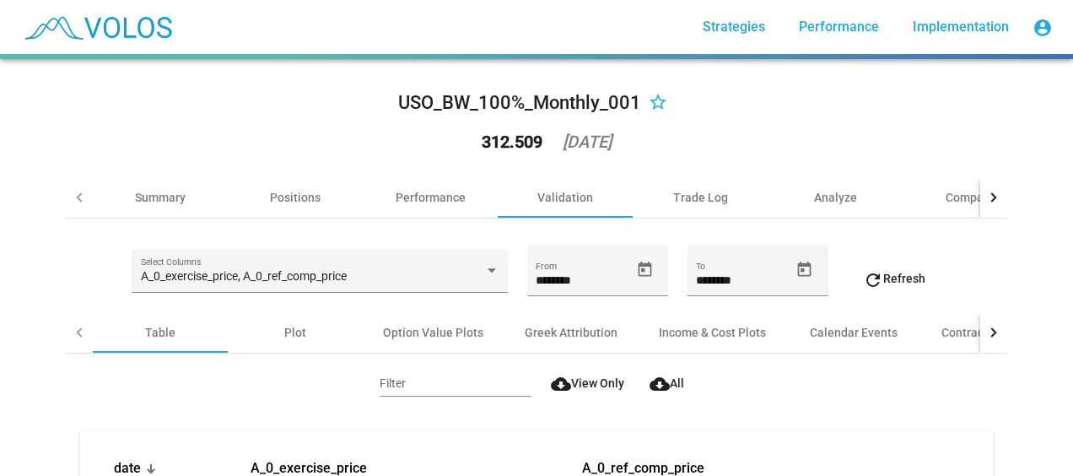
scroll to position [145, 0]
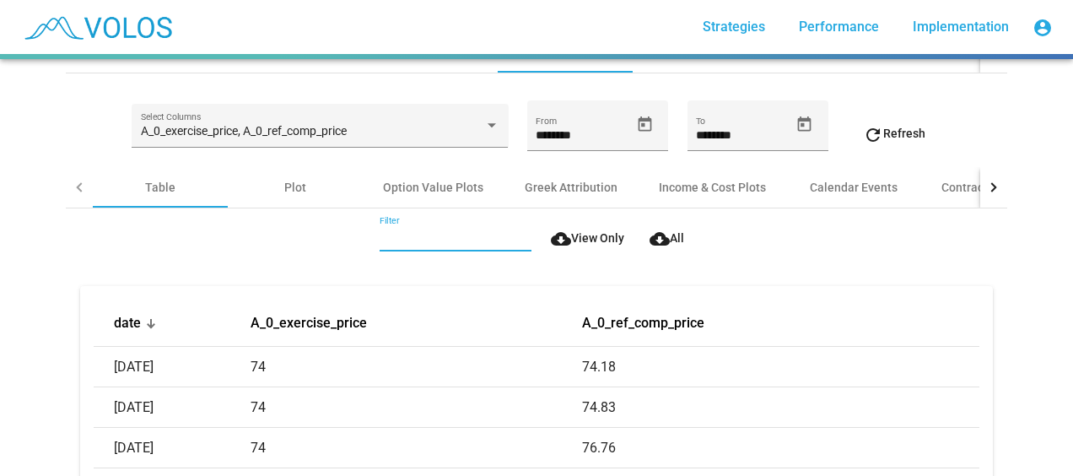
click at [395, 232] on input "Filter" at bounding box center [455, 238] width 152 height 13
paste input "**********"
type input "**********"
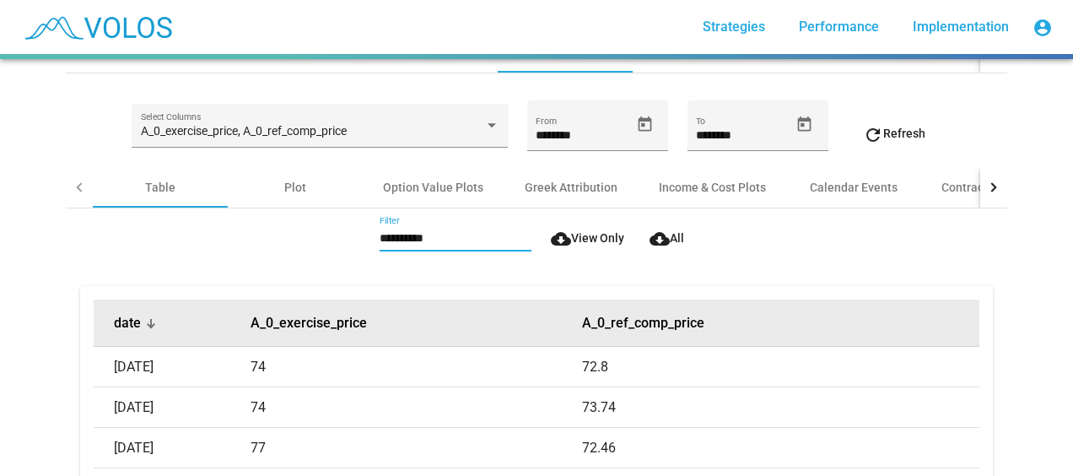
scroll to position [213, 0]
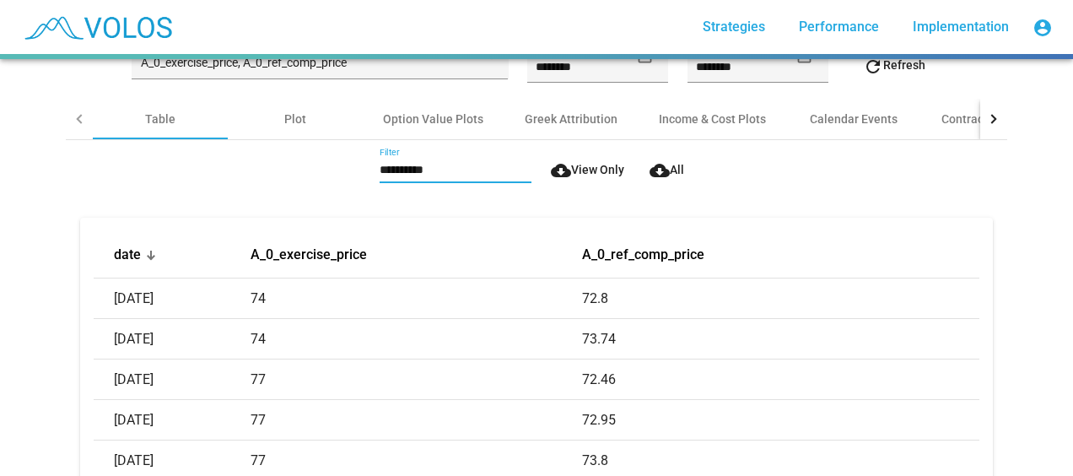
click at [46, 342] on div "**********" at bounding box center [536, 267] width 1073 height 417
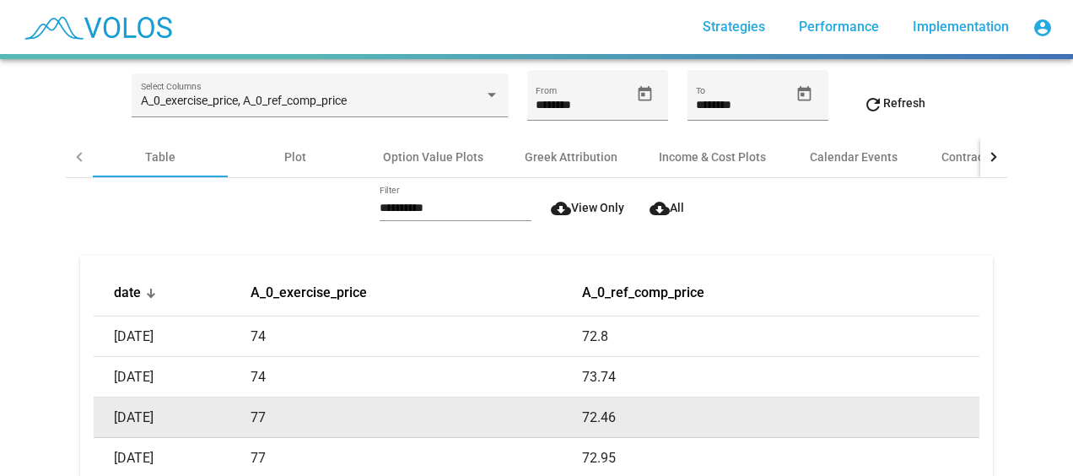
scroll to position [53, 0]
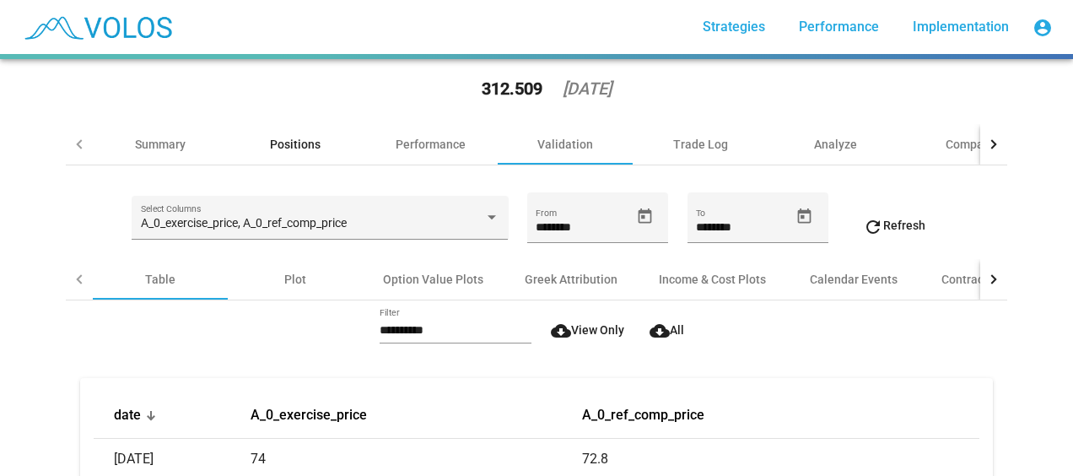
click at [287, 149] on div "Positions" at bounding box center [295, 144] width 51 height 17
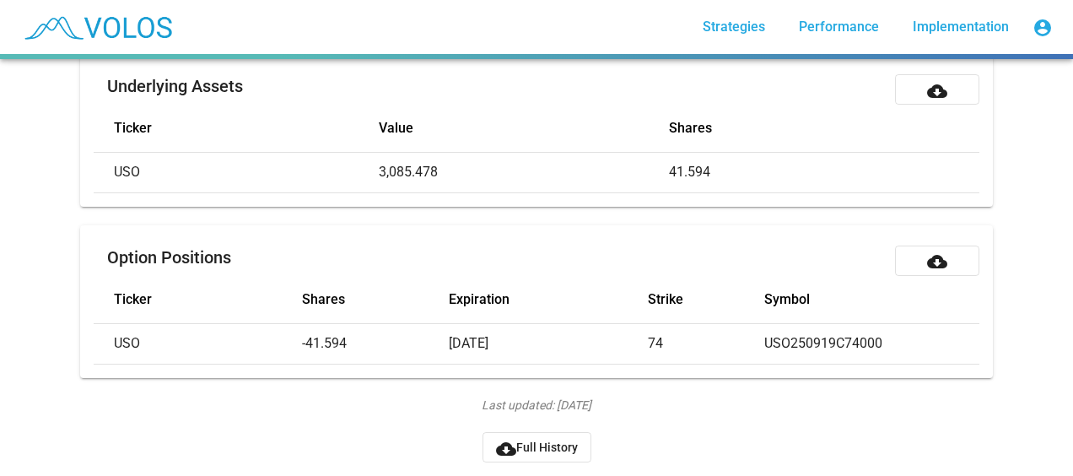
scroll to position [0, 229]
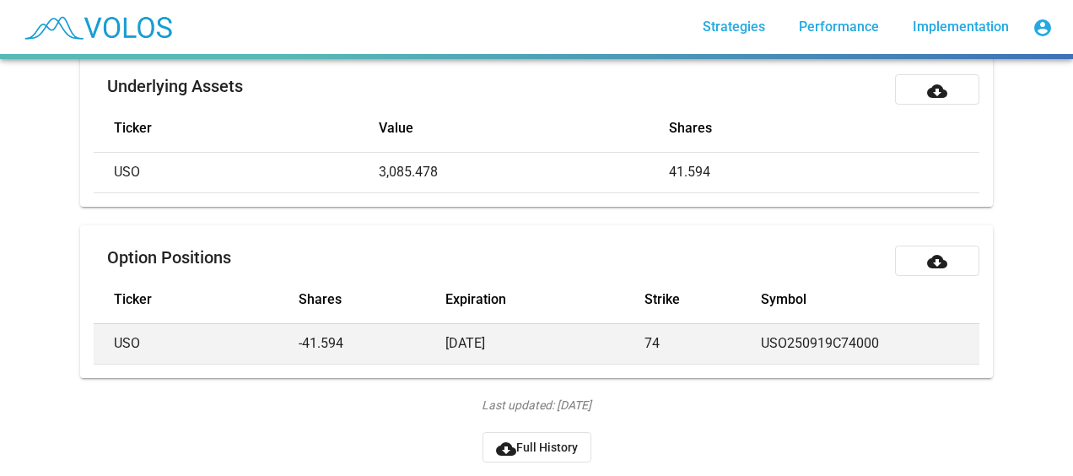
drag, startPoint x: 882, startPoint y: 319, endPoint x: 761, endPoint y: 314, distance: 121.5
click at [761, 323] on tr "USO -81.317 C -41.594 [DATE] 74 USO250919C74000" at bounding box center [539, 343] width 1349 height 40
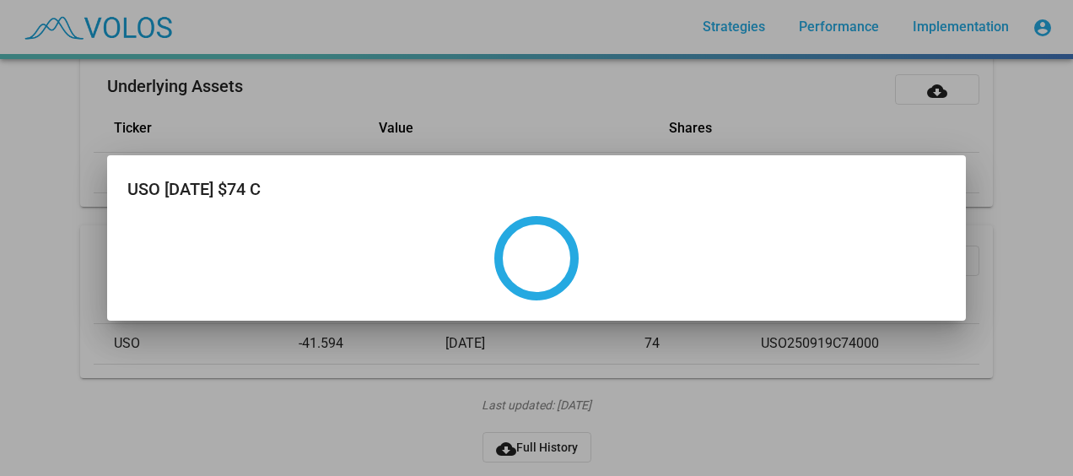
copy tr "USO250919C74000"
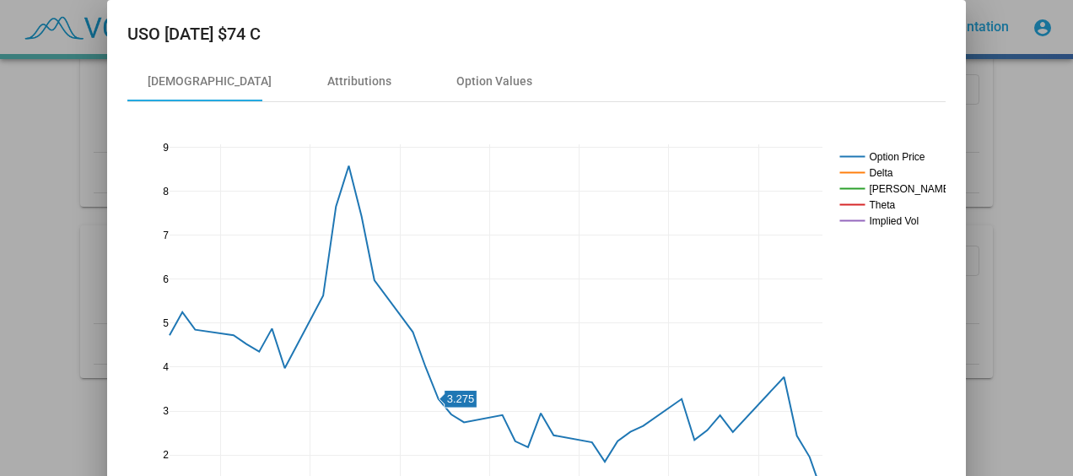
scroll to position [71, 0]
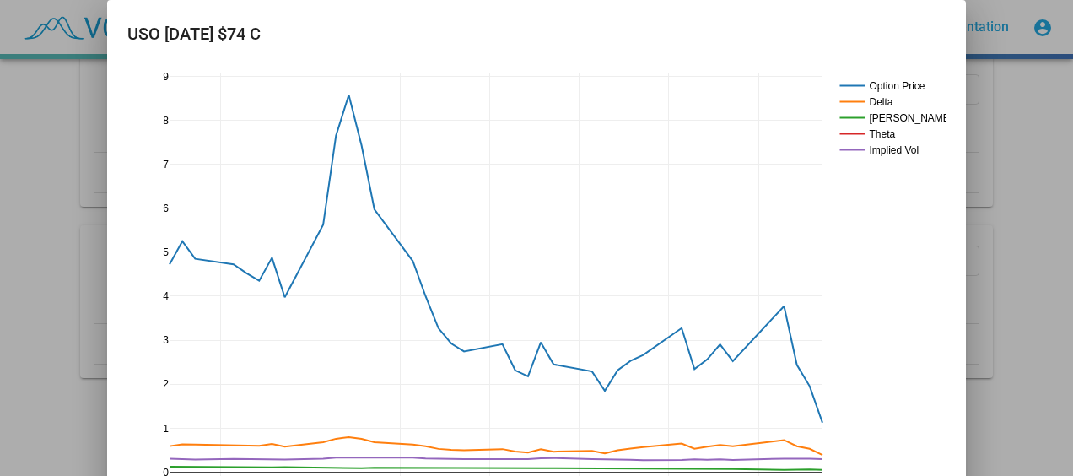
drag, startPoint x: 1065, startPoint y: 350, endPoint x: 1075, endPoint y: 432, distance: 82.4
click at [1072, 432] on html "more_vert Strategies Performance Implementation account_circle USO_BW_100%_Mont…" at bounding box center [536, 238] width 1073 height 476
drag, startPoint x: 1075, startPoint y: 432, endPoint x: 1034, endPoint y: 163, distance: 272.2
click at [1034, 163] on div at bounding box center [536, 238] width 1073 height 476
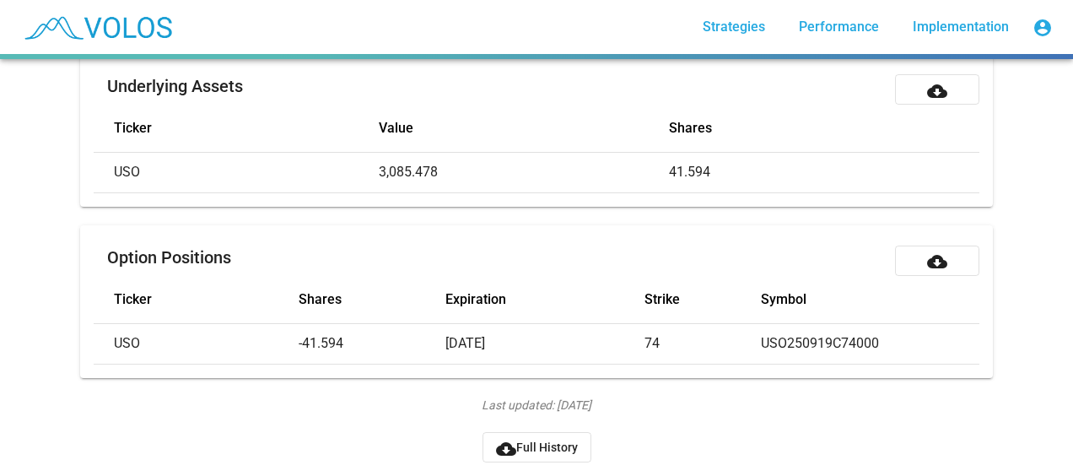
scroll to position [182, 0]
click at [1024, 256] on div "USO_BW_100%_Monthly_001 star_border 312.509 [DATE] Summary Positions Performanc…" at bounding box center [536, 267] width 1073 height 417
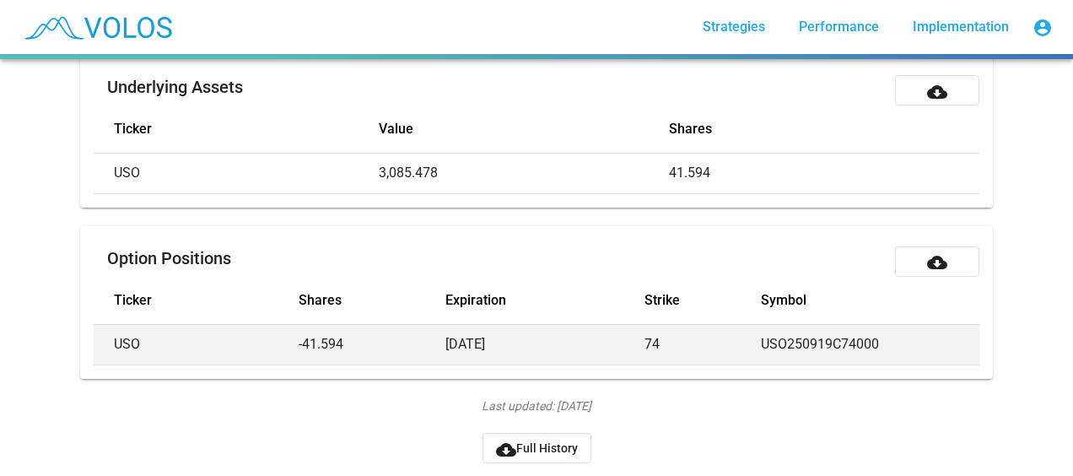
scroll to position [207, 0]
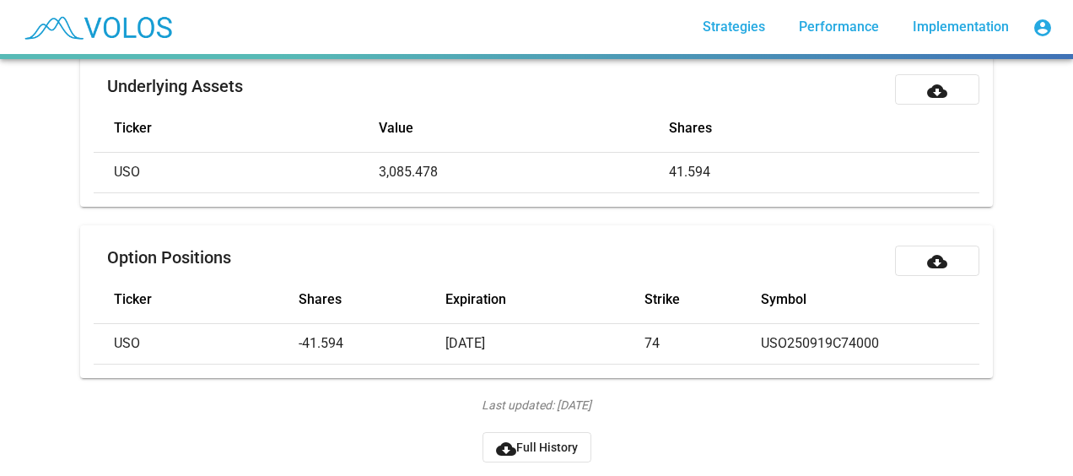
click at [386, 416] on div "Last updated: [DATE] cloud_download Full History" at bounding box center [536, 429] width 941 height 66
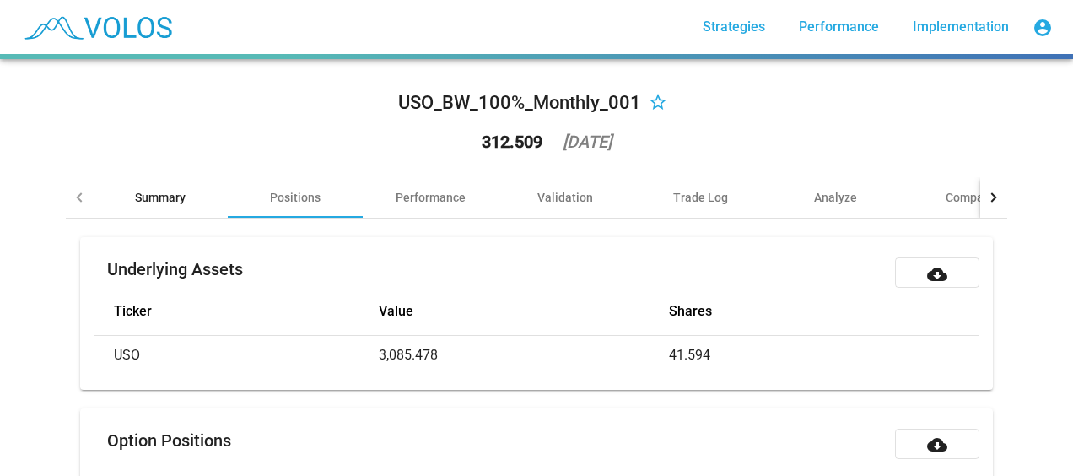
click at [160, 194] on div "Summary" at bounding box center [160, 197] width 51 height 17
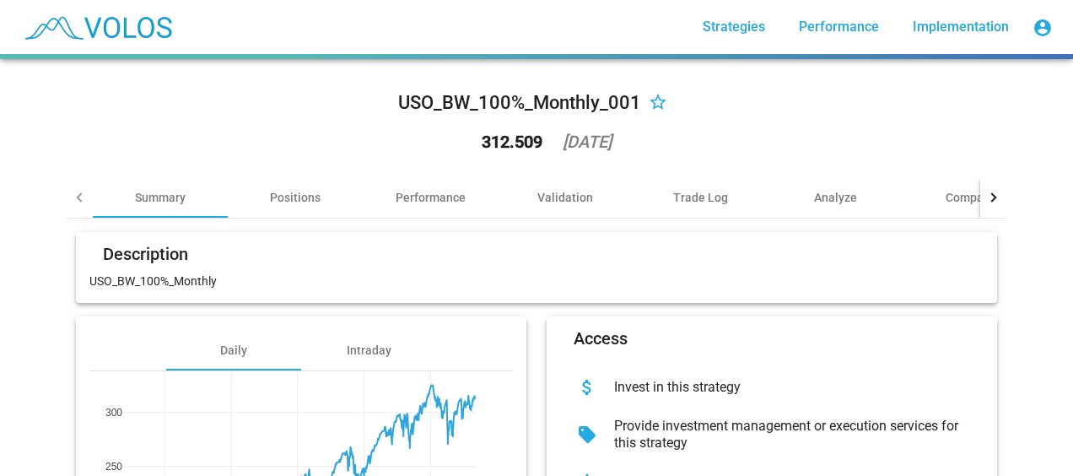
click at [66, 192] on div at bounding box center [79, 197] width 27 height 40
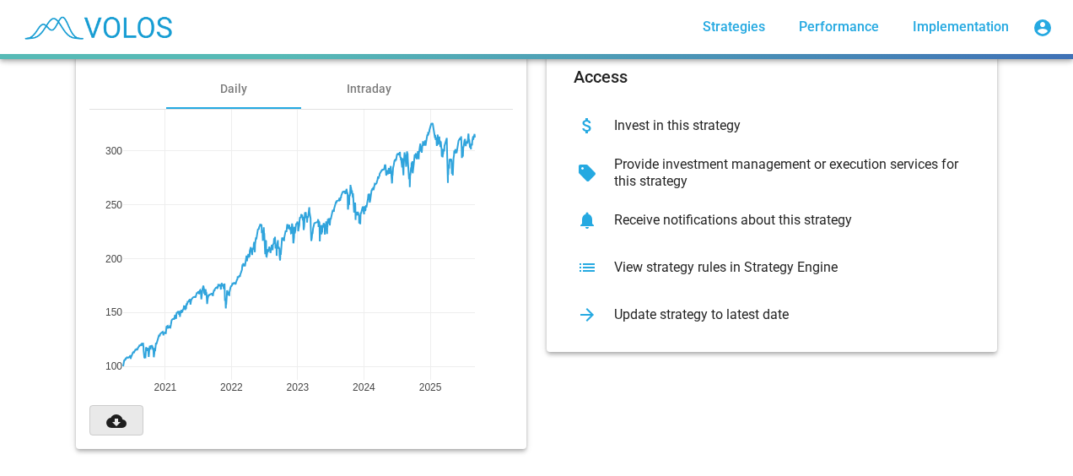
click at [121, 408] on button "cloud_download" at bounding box center [116, 420] width 54 height 30
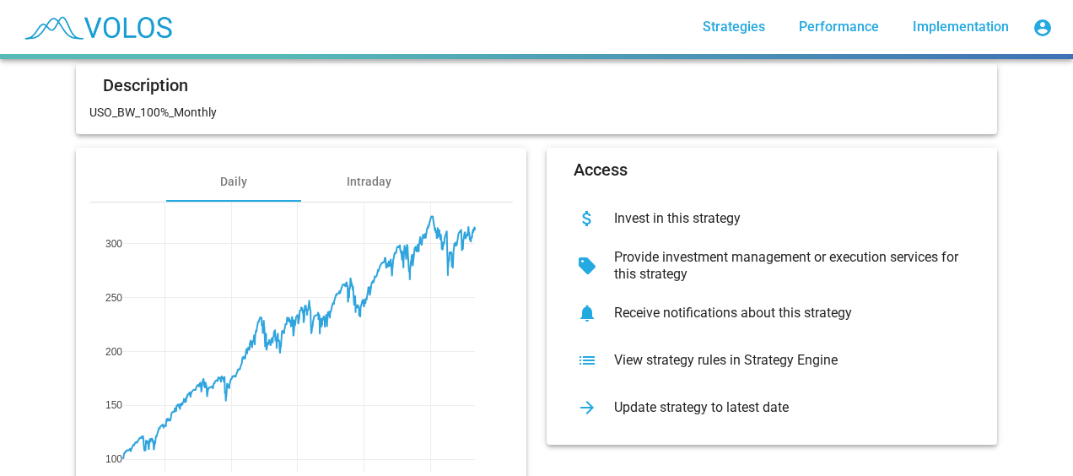
scroll to position [162, 0]
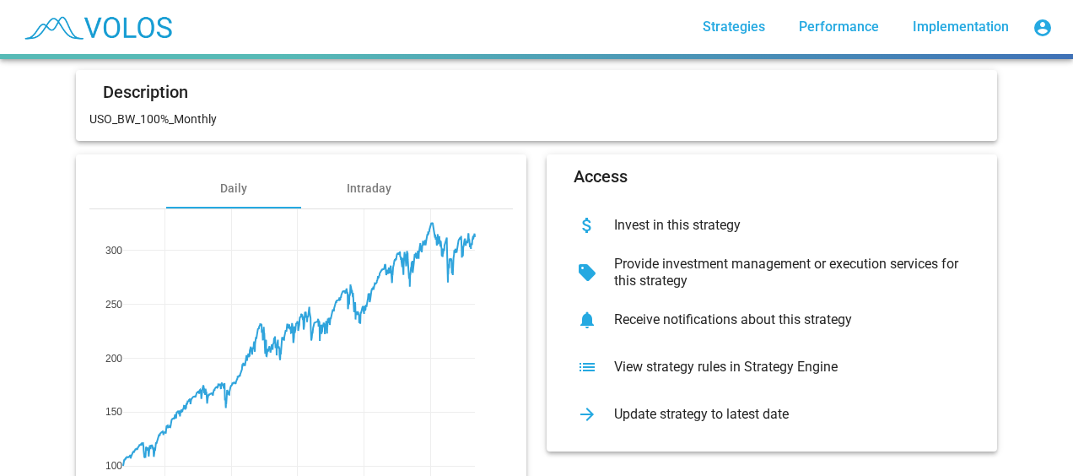
click at [1056, 197] on div "USO_BW_100%_Monthly_001 star_border 312.509 [DATE] Summary Positions Performanc…" at bounding box center [536, 267] width 1073 height 417
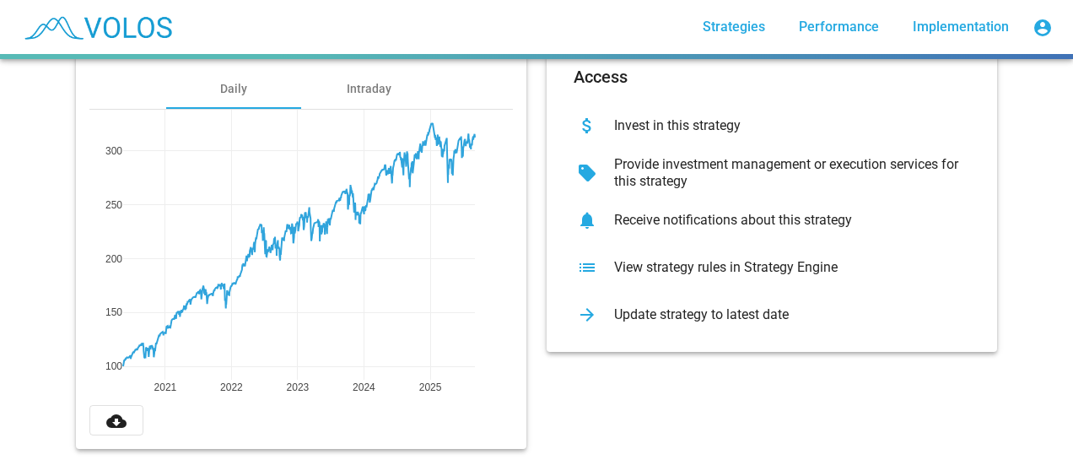
scroll to position [0, 0]
